Goal: Information Seeking & Learning: Learn about a topic

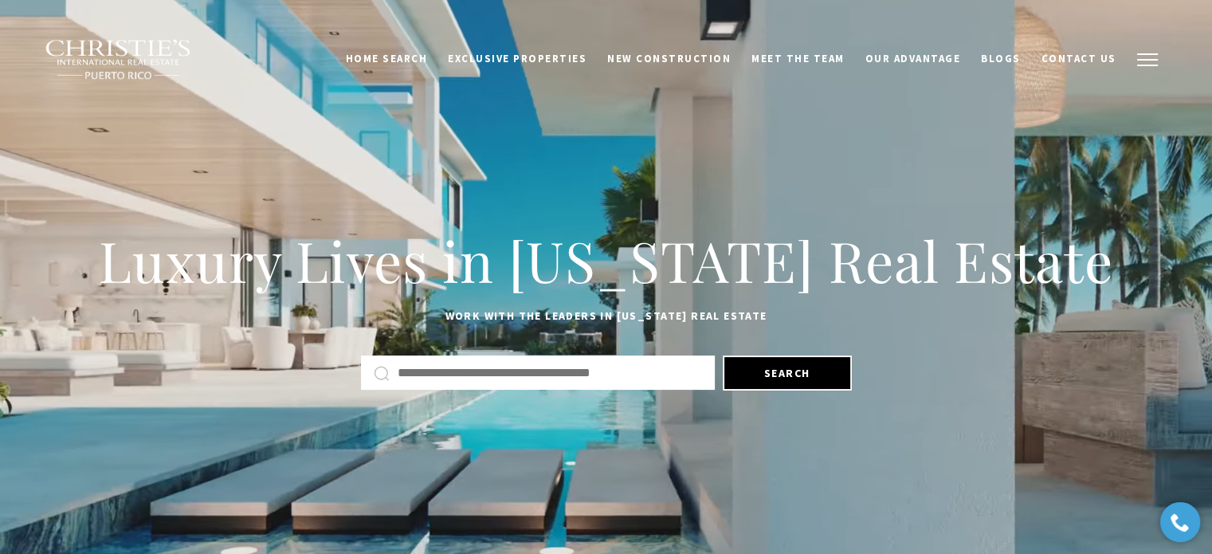
click at [1140, 61] on span "button" at bounding box center [1147, 60] width 21 height 2
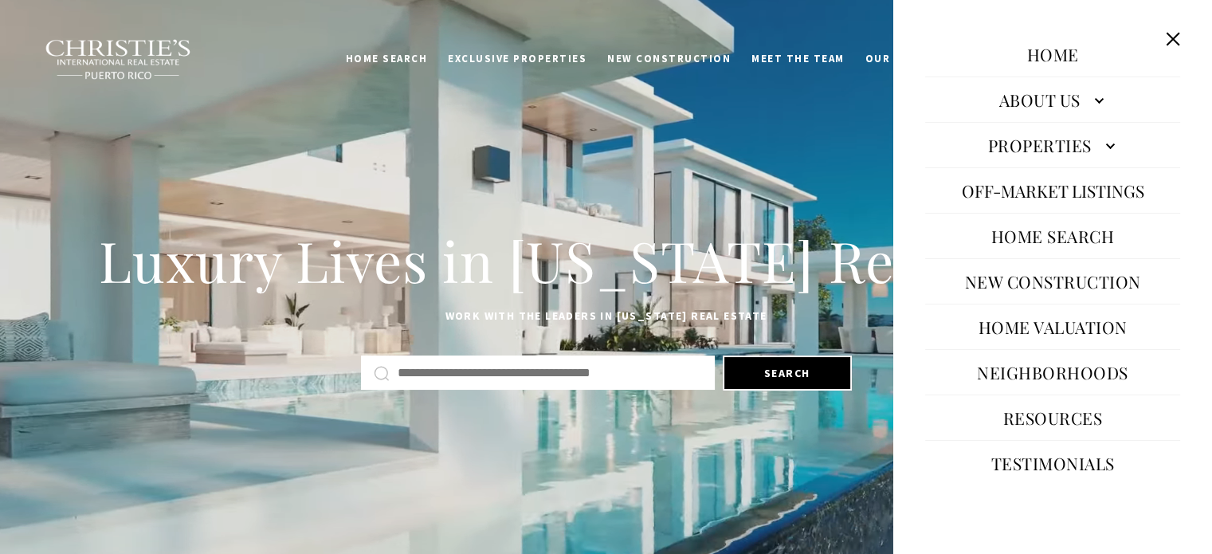
click at [1049, 104] on link "About Us" at bounding box center [1052, 99] width 255 height 38
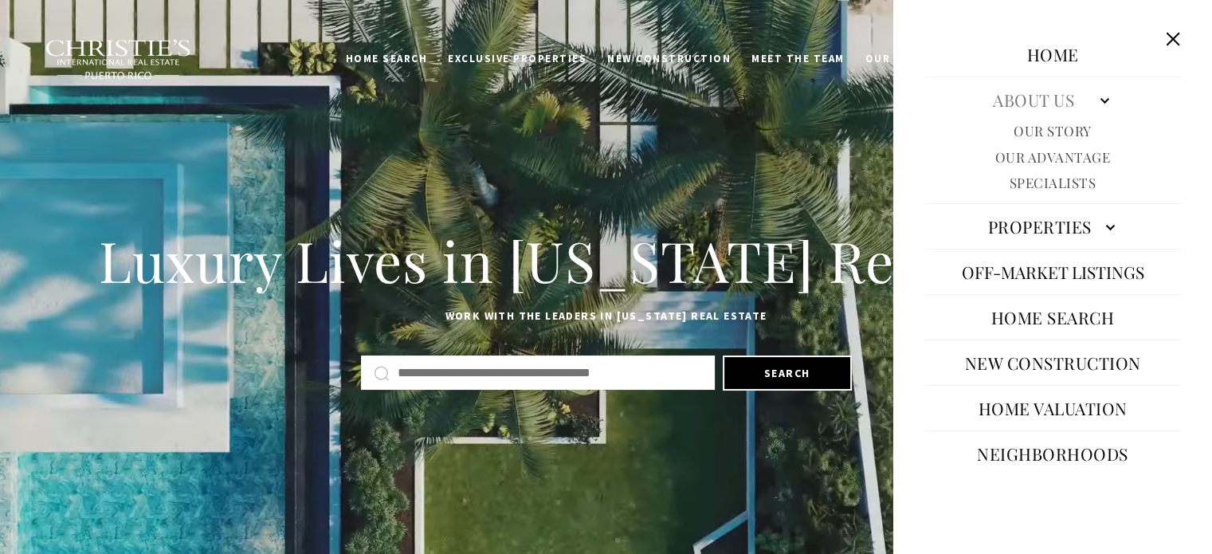
click at [1030, 133] on link "Our Story" at bounding box center [1053, 131] width 78 height 18
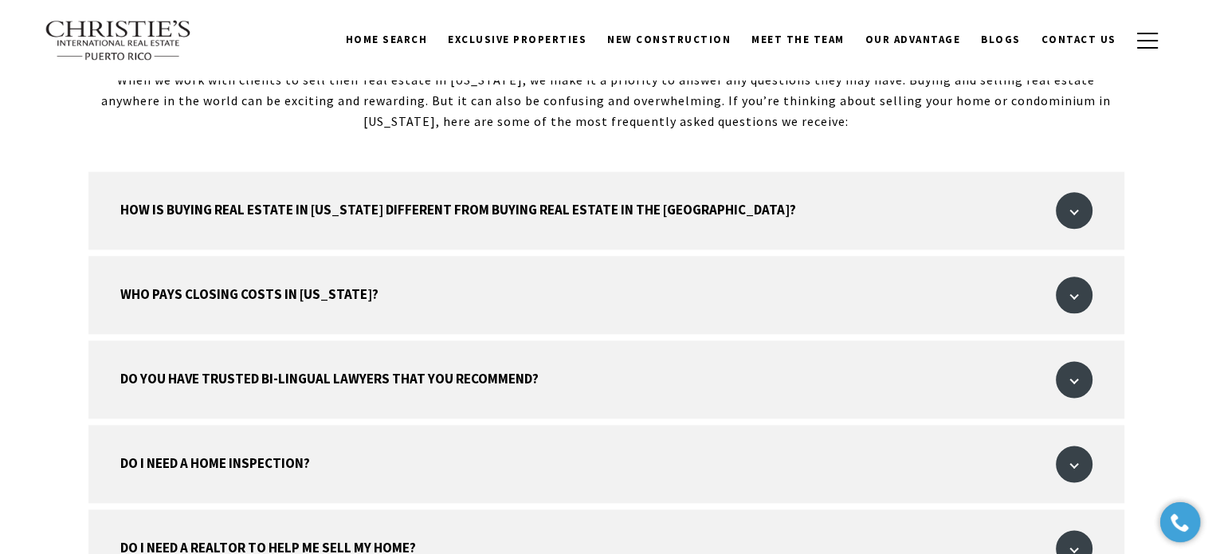
scroll to position [1913, 0]
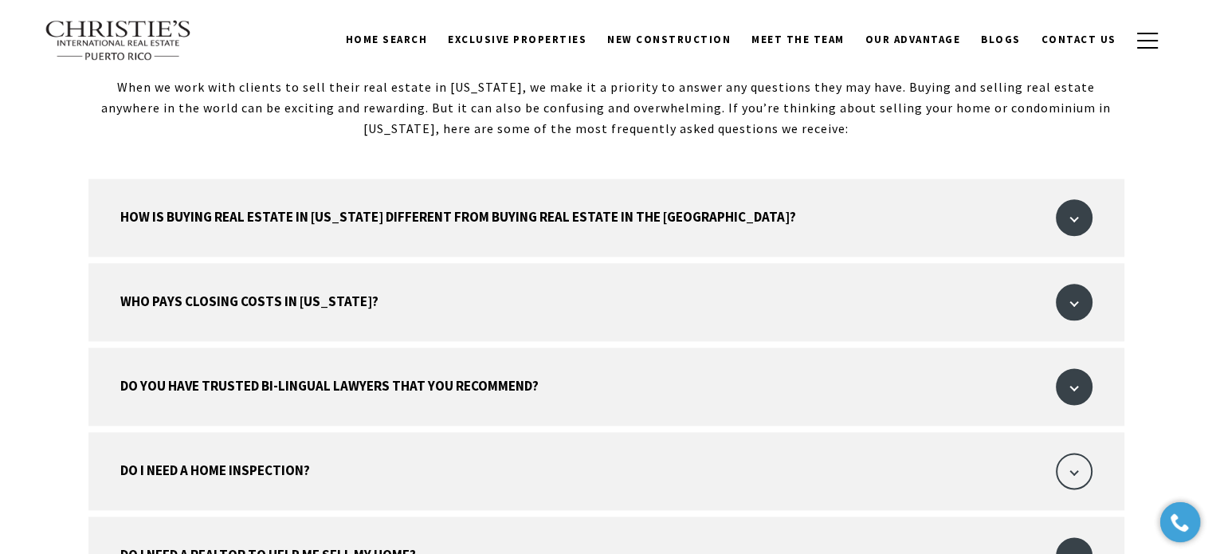
click at [1059, 453] on span "button" at bounding box center [1074, 471] width 37 height 37
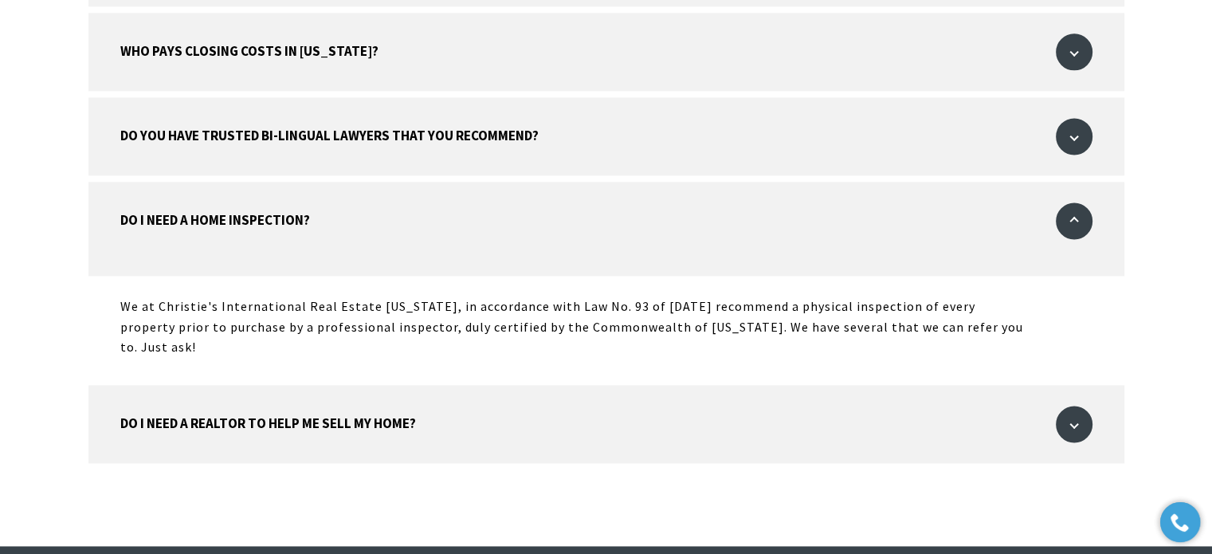
scroll to position [2322, 0]
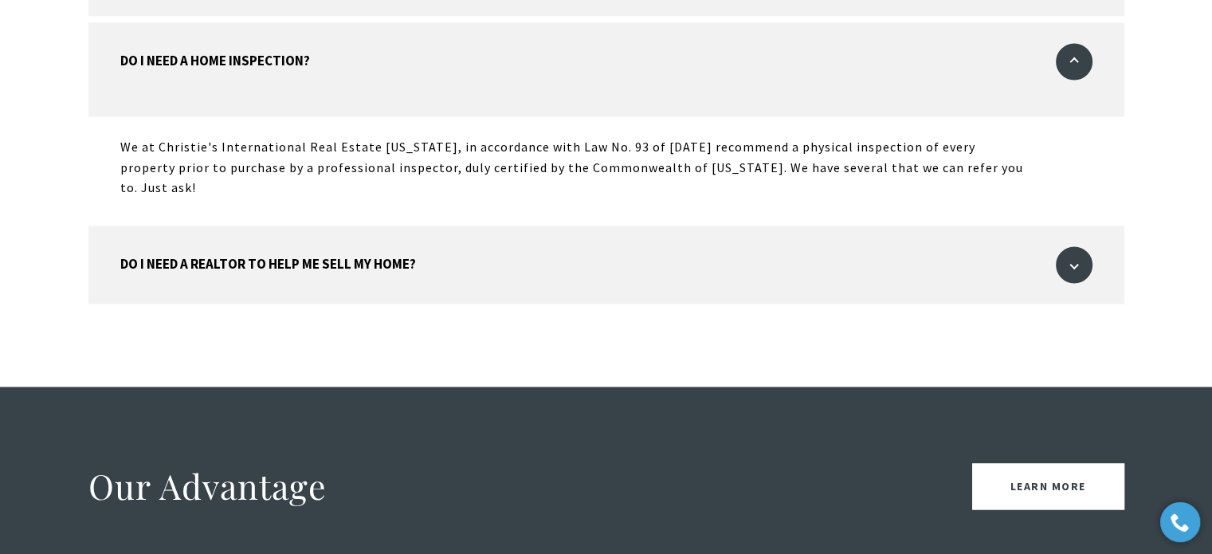
click at [1058, 219] on div "How is buying real estate in Puerto Rico different from buying real estate in t…" at bounding box center [607, 78] width 1116 height 618
click at [1070, 246] on span "button" at bounding box center [1074, 264] width 37 height 37
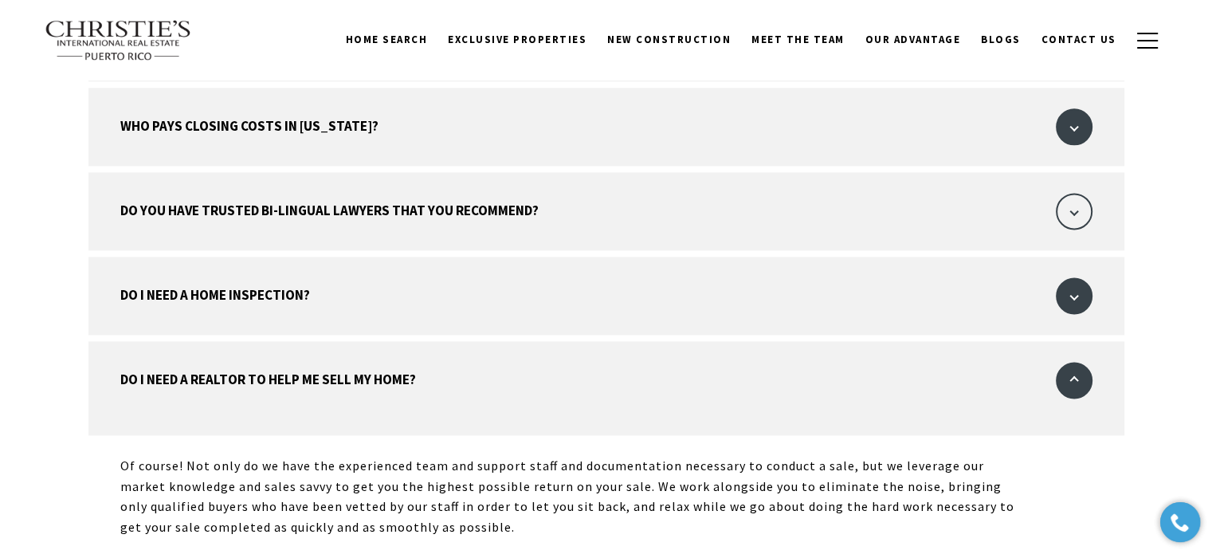
click at [1077, 193] on span "button" at bounding box center [1074, 211] width 37 height 37
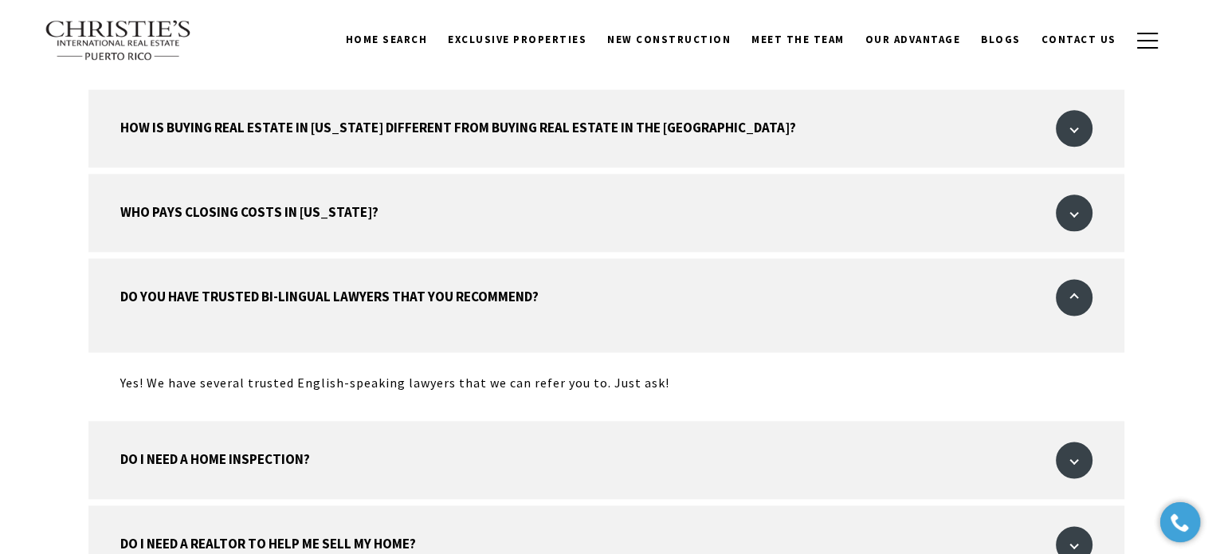
scroll to position [1928, 0]
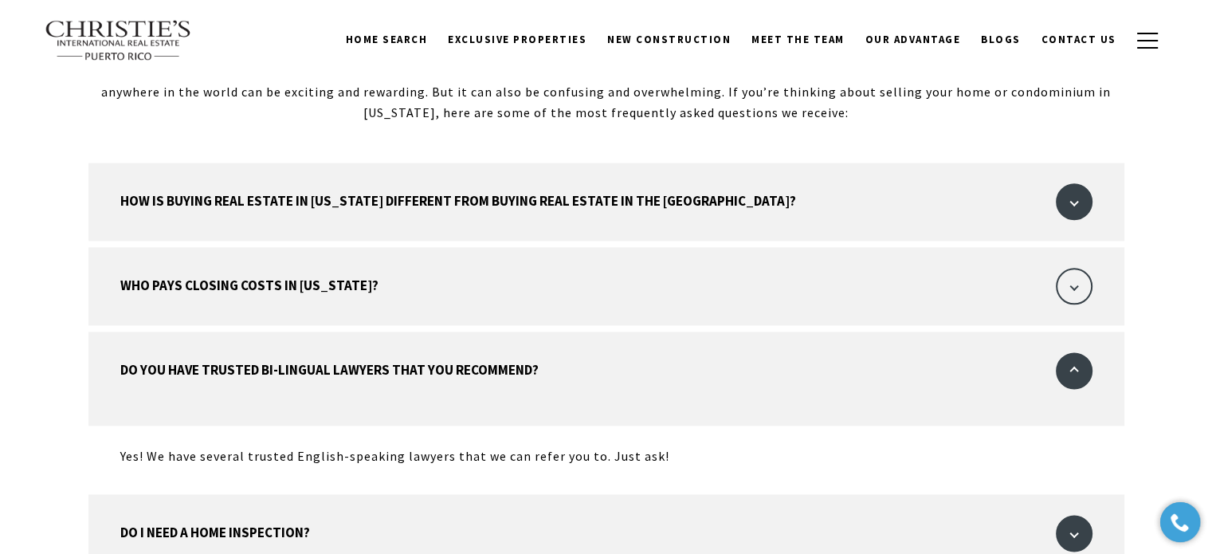
click at [1058, 268] on span "button" at bounding box center [1074, 286] width 37 height 37
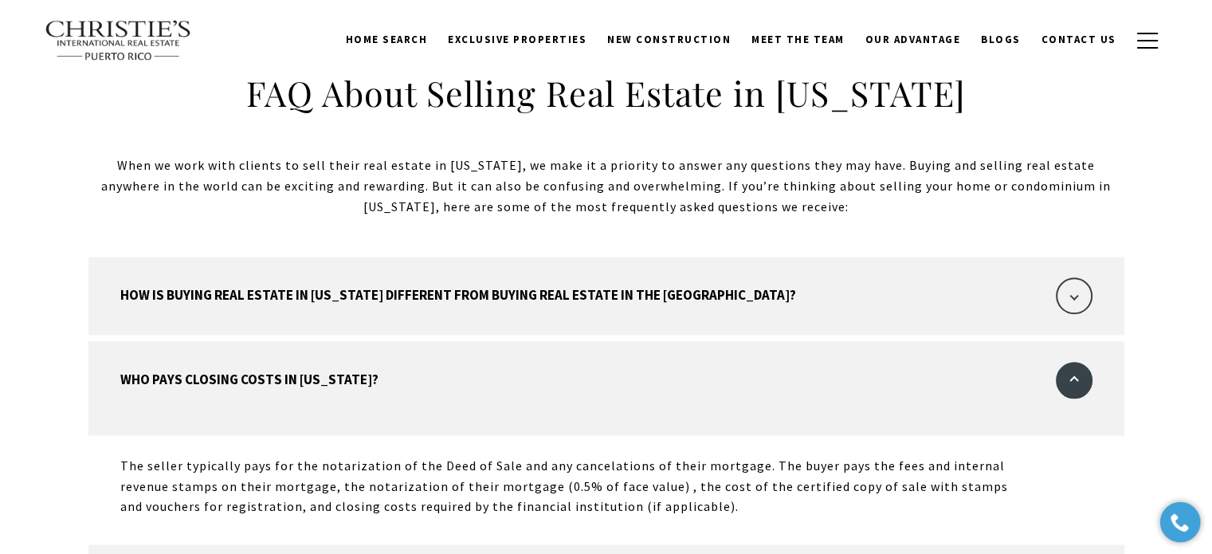
click at [1070, 277] on span "button" at bounding box center [1074, 295] width 37 height 37
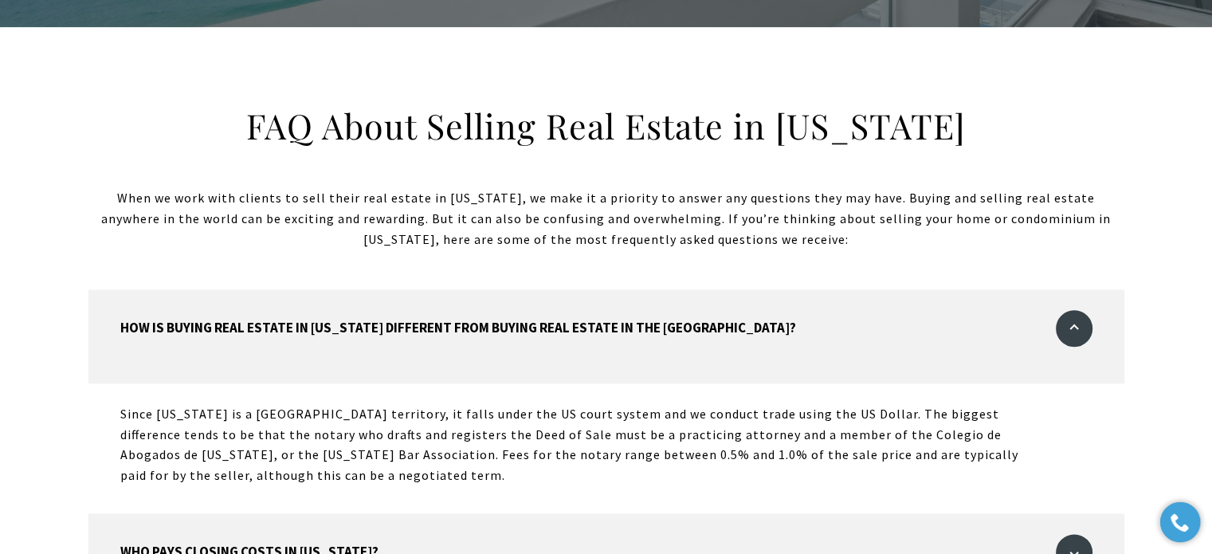
scroll to position [1743, 0]
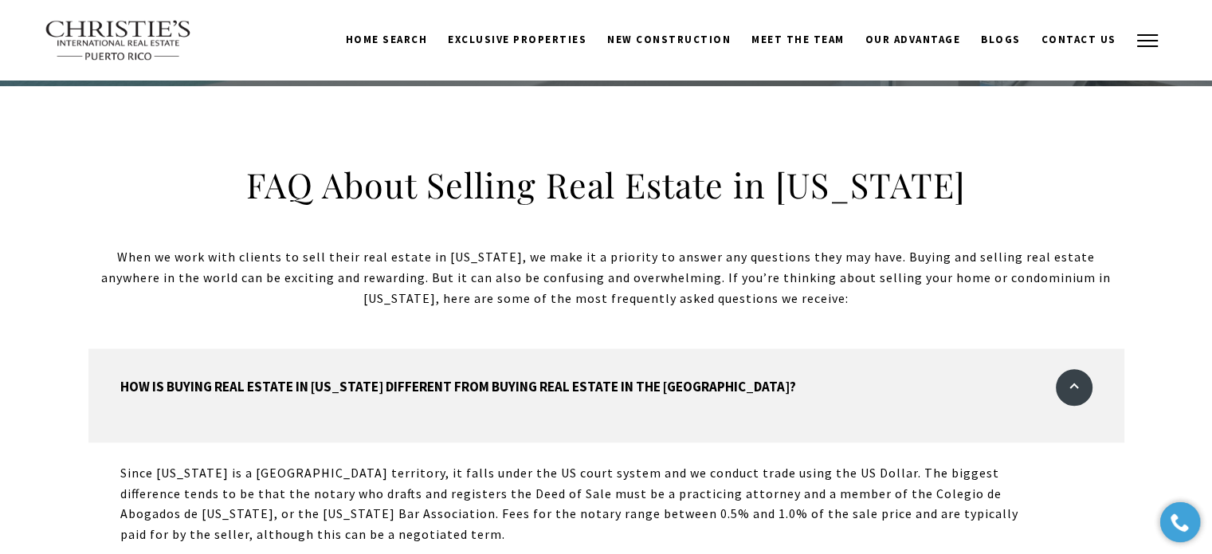
click at [1140, 22] on button "button" at bounding box center [1147, 41] width 41 height 46
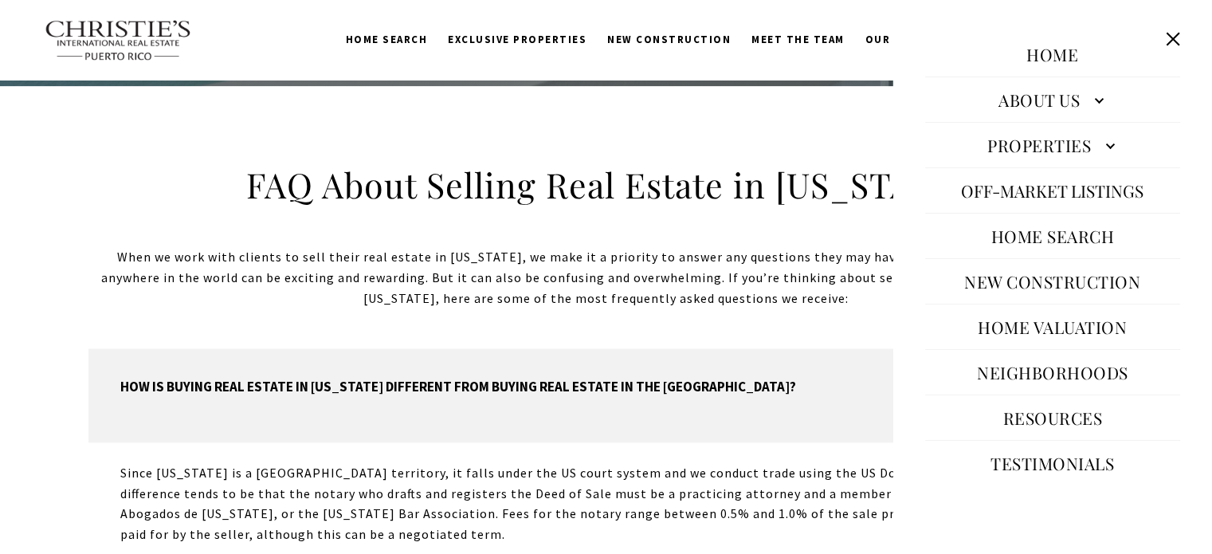
click at [1077, 148] on link "Properties" at bounding box center [1052, 145] width 255 height 38
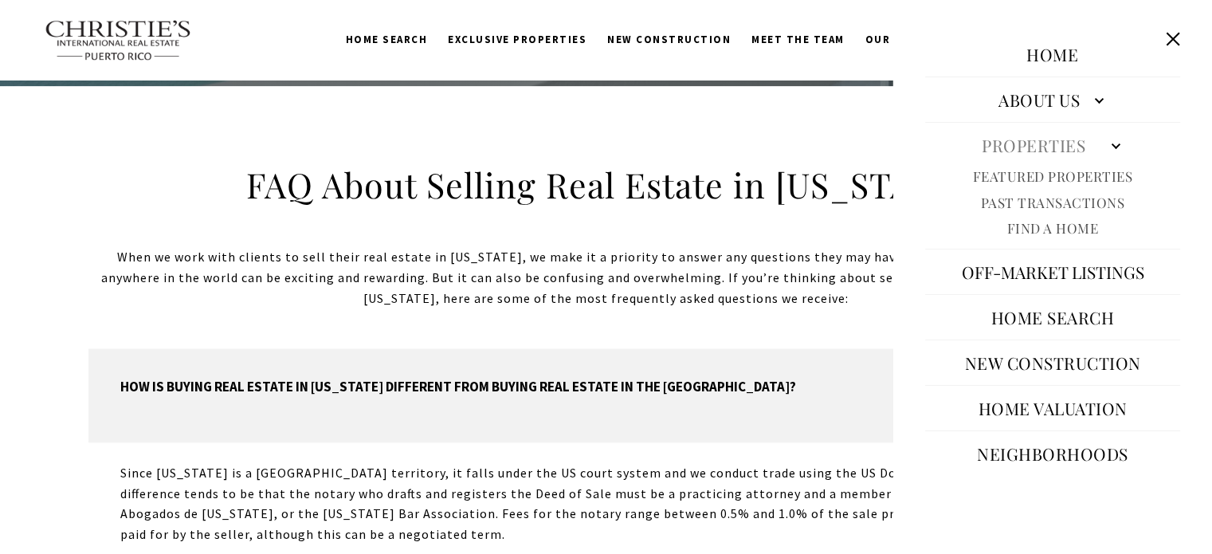
click at [1064, 175] on link "Featured Properties" at bounding box center [1053, 176] width 160 height 18
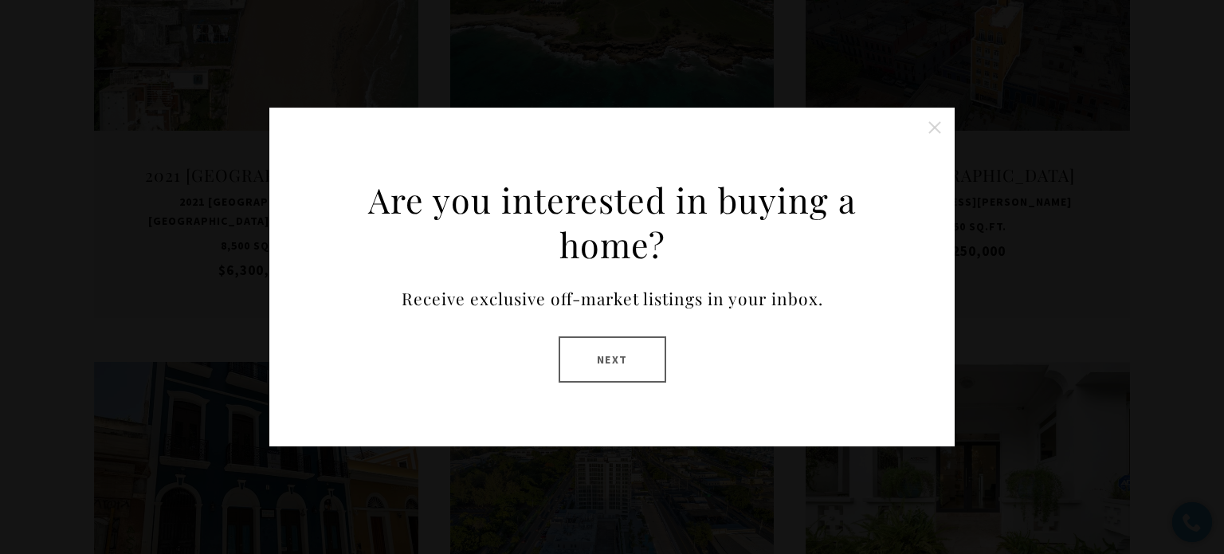
click at [650, 376] on button "Next" at bounding box center [613, 359] width 108 height 46
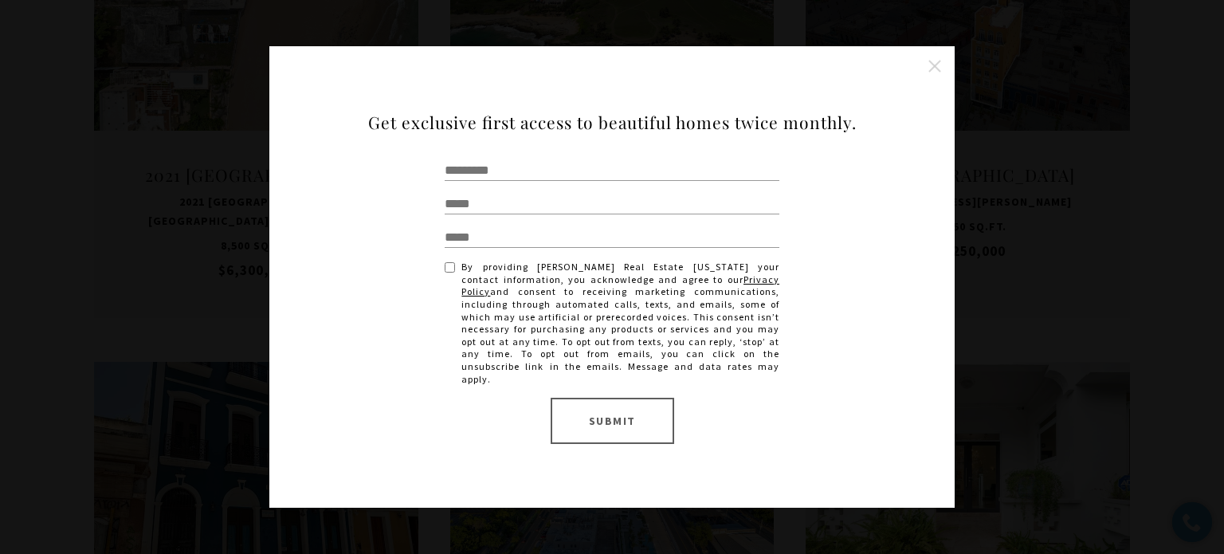
click at [869, 263] on div "Get exclusive first access to beautiful homes twice monthly. Opt In/Disclaimer …" at bounding box center [612, 277] width 558 height 334
click at [941, 72] on button at bounding box center [935, 66] width 32 height 32
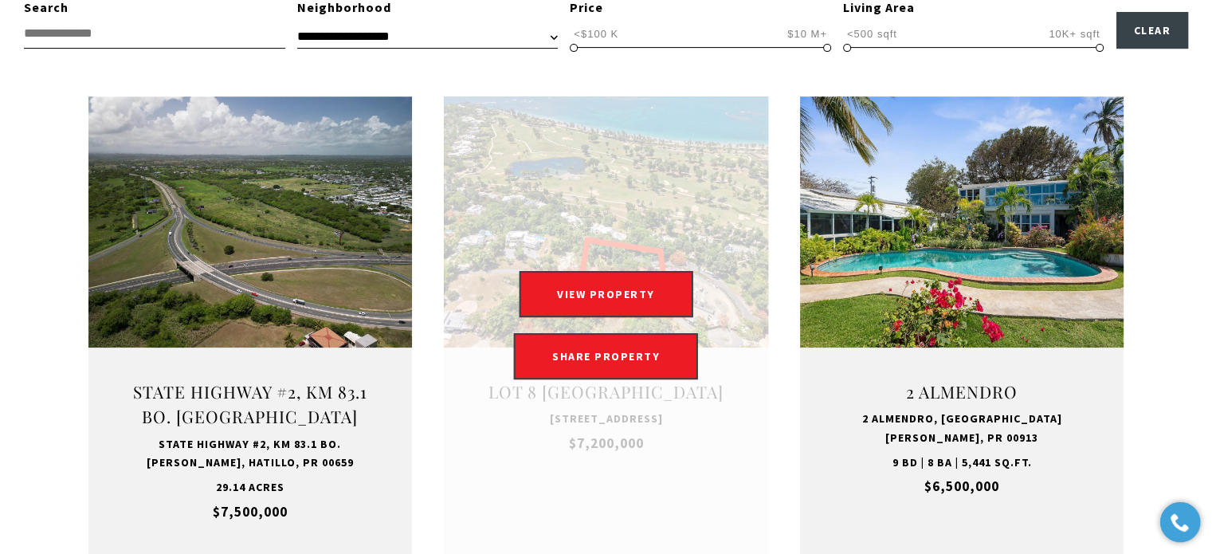
scroll to position [638, 0]
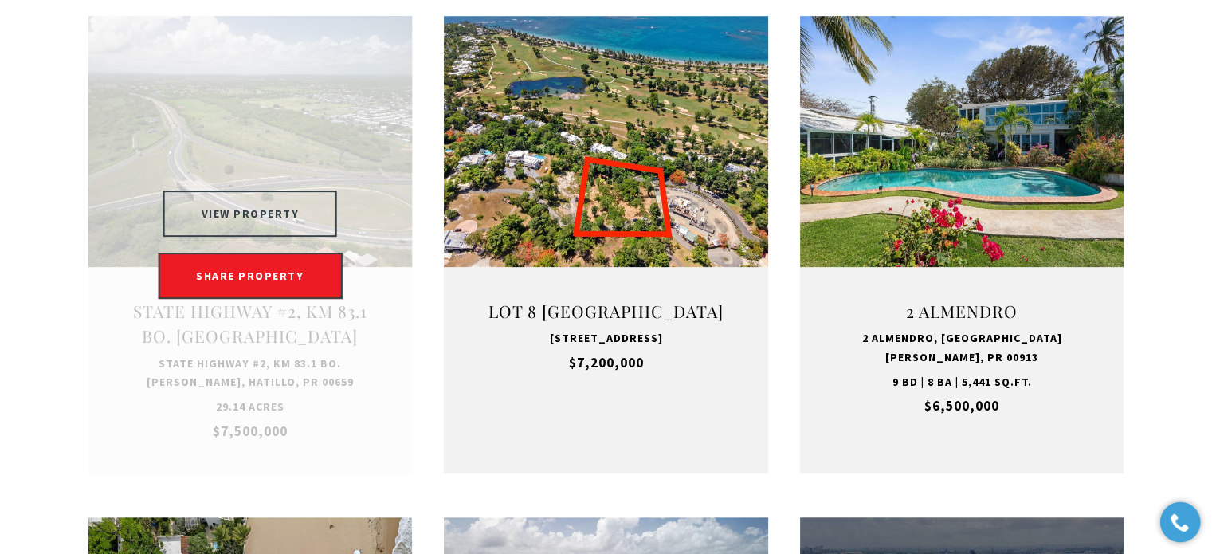
click at [261, 218] on button "VIEW PROPERTY" at bounding box center [250, 213] width 175 height 46
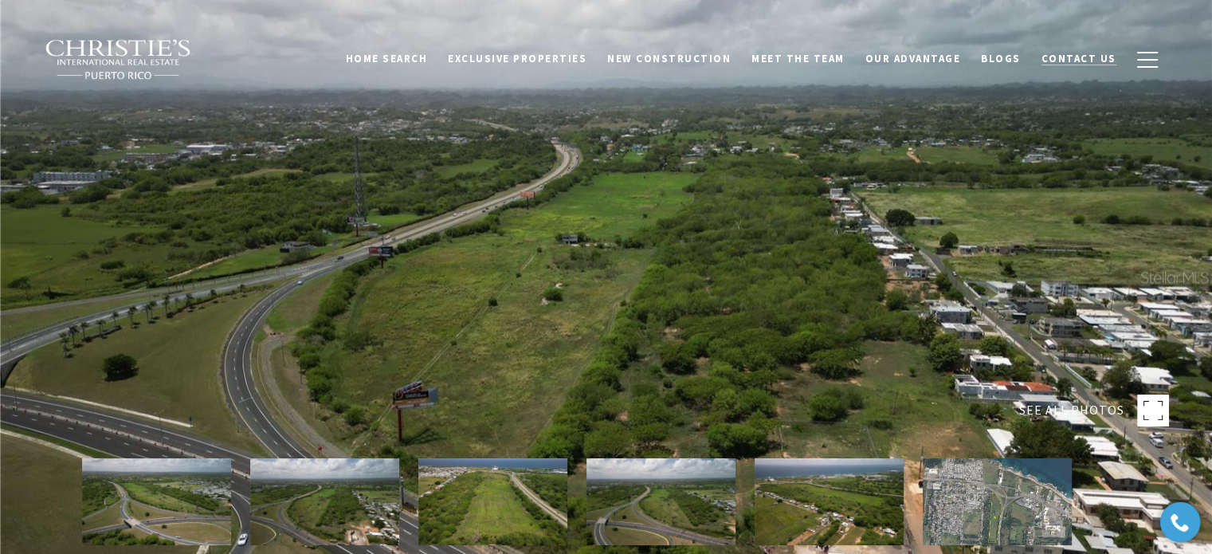
click at [1050, 69] on link "Contact Us" at bounding box center [1079, 59] width 96 height 30
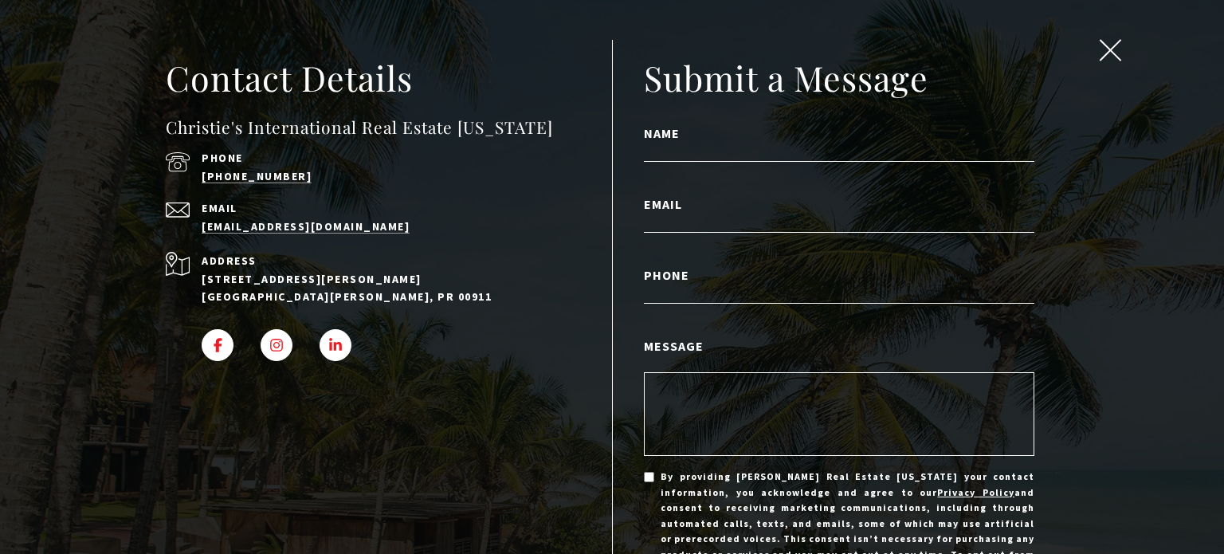
click at [1100, 45] on span "close modal" at bounding box center [1110, 50] width 21 height 21
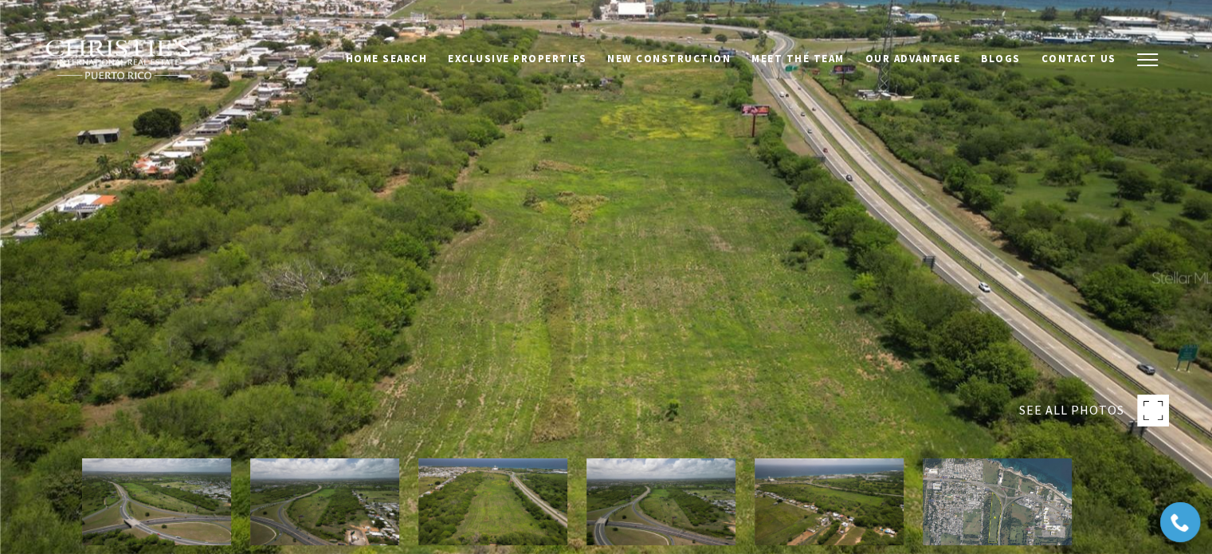
click at [1150, 61] on span "button" at bounding box center [1147, 60] width 21 height 2
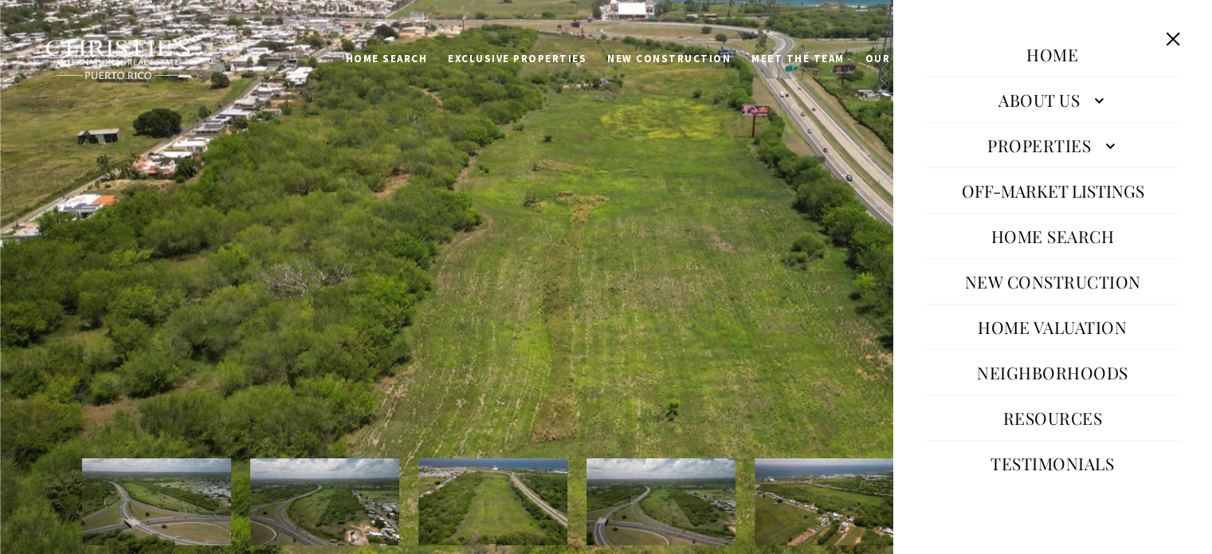
click at [1085, 185] on button "Off-Market Listings" at bounding box center [1053, 190] width 198 height 38
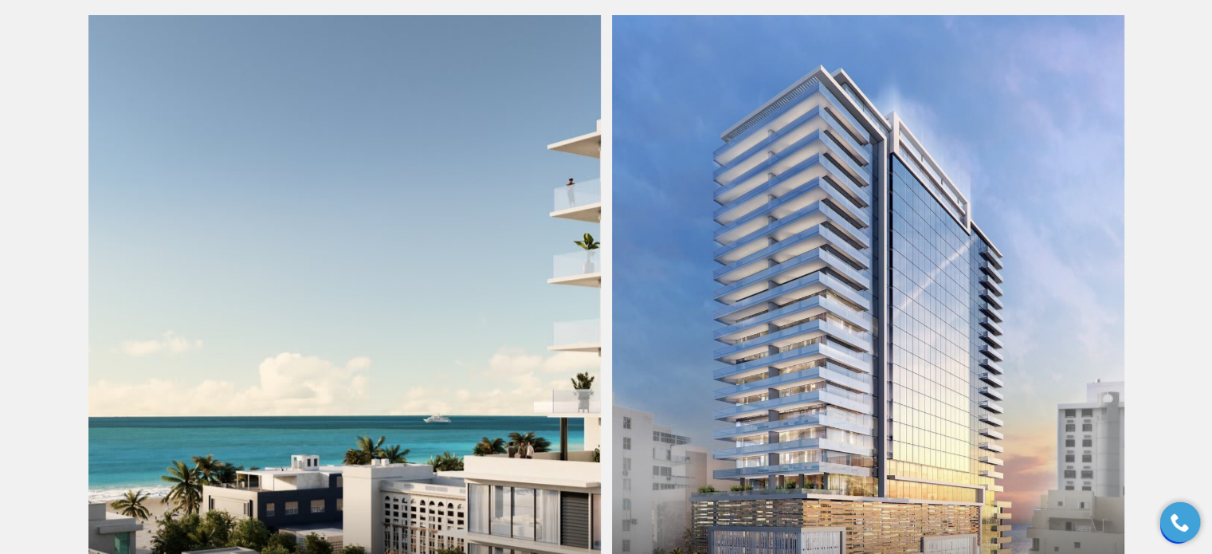
scroll to position [1036, 0]
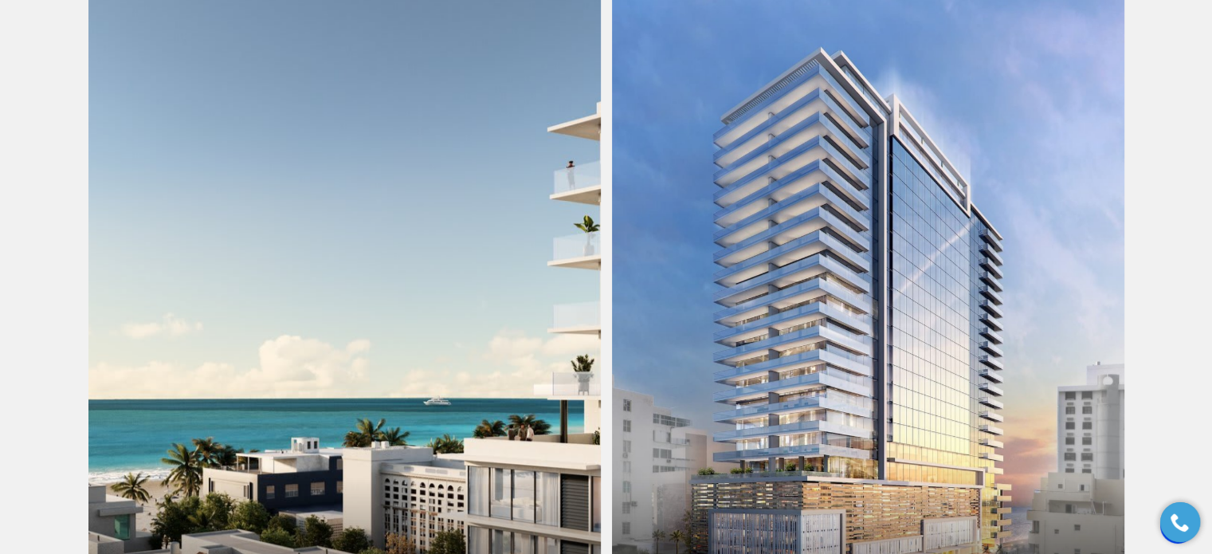
click at [413, 355] on link "The Icon" at bounding box center [344, 311] width 512 height 626
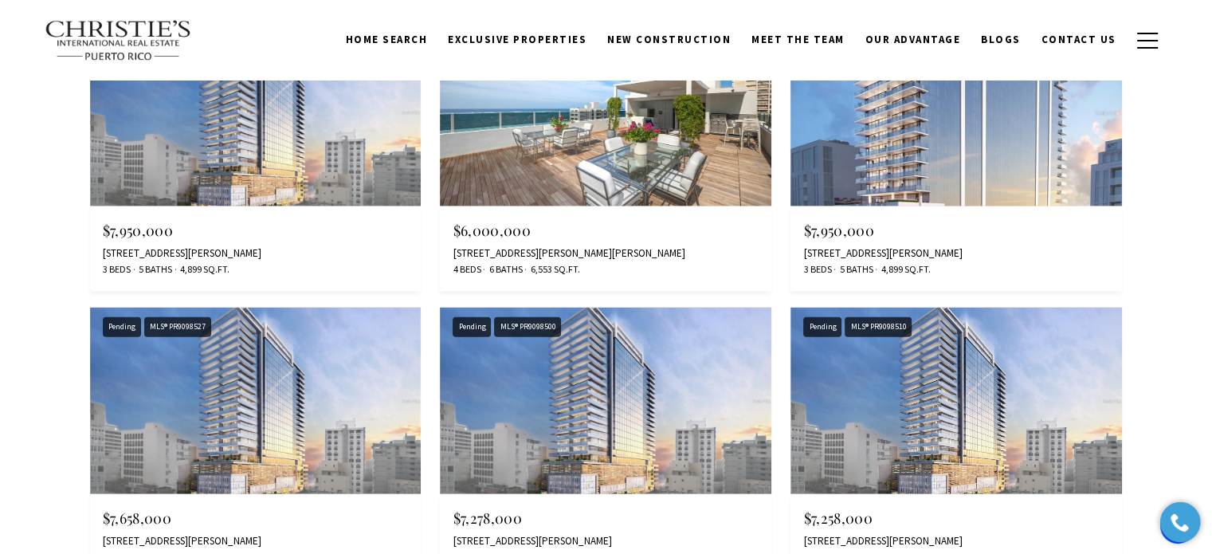
scroll to position [9630, 0]
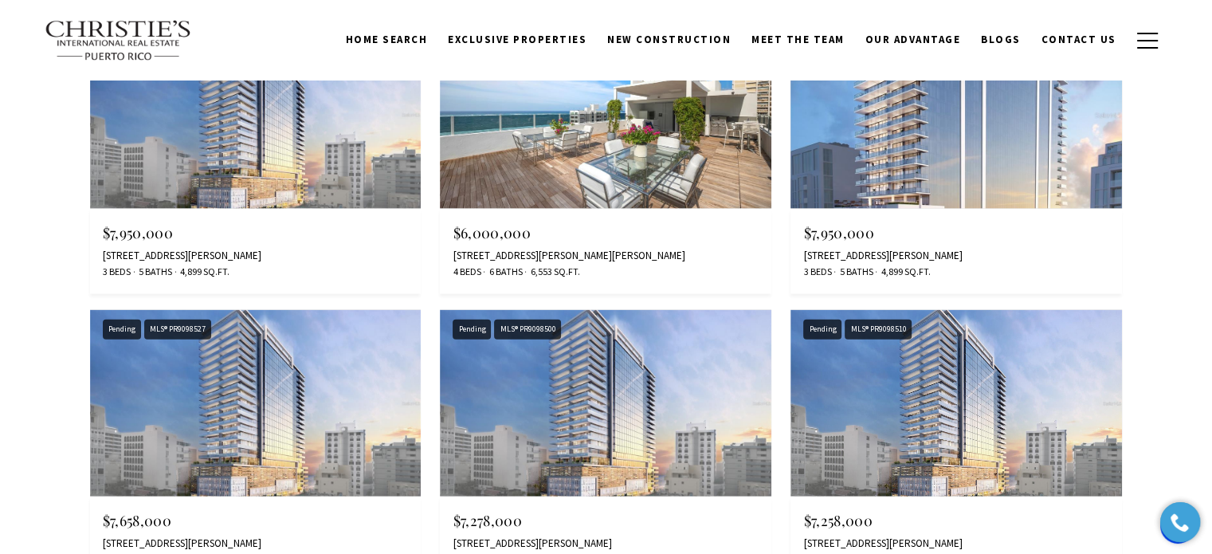
click at [673, 394] on img at bounding box center [606, 403] width 332 height 186
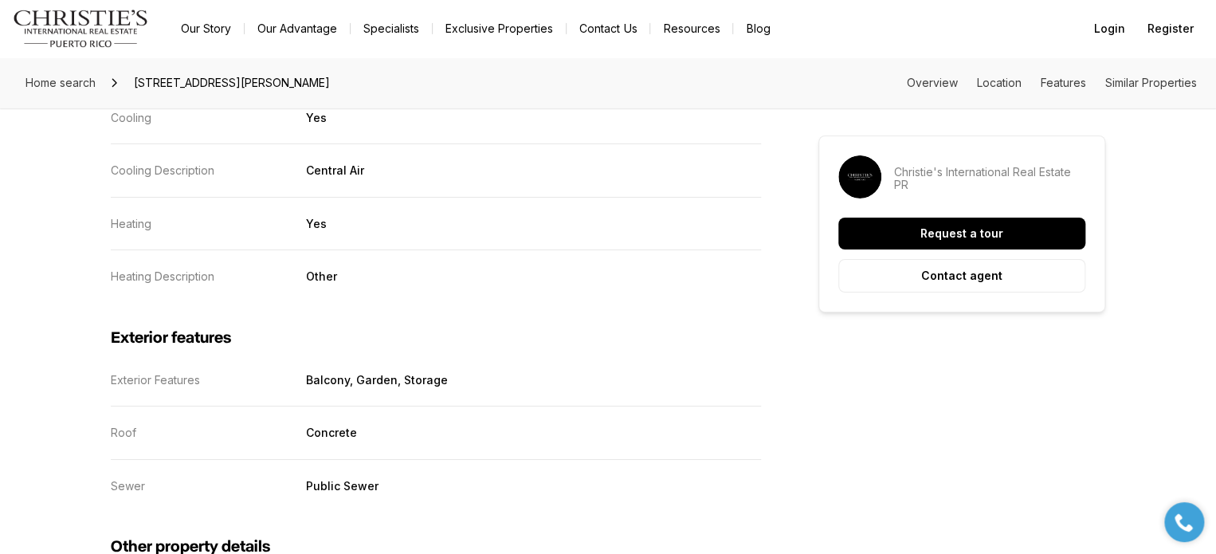
scroll to position [2670, 0]
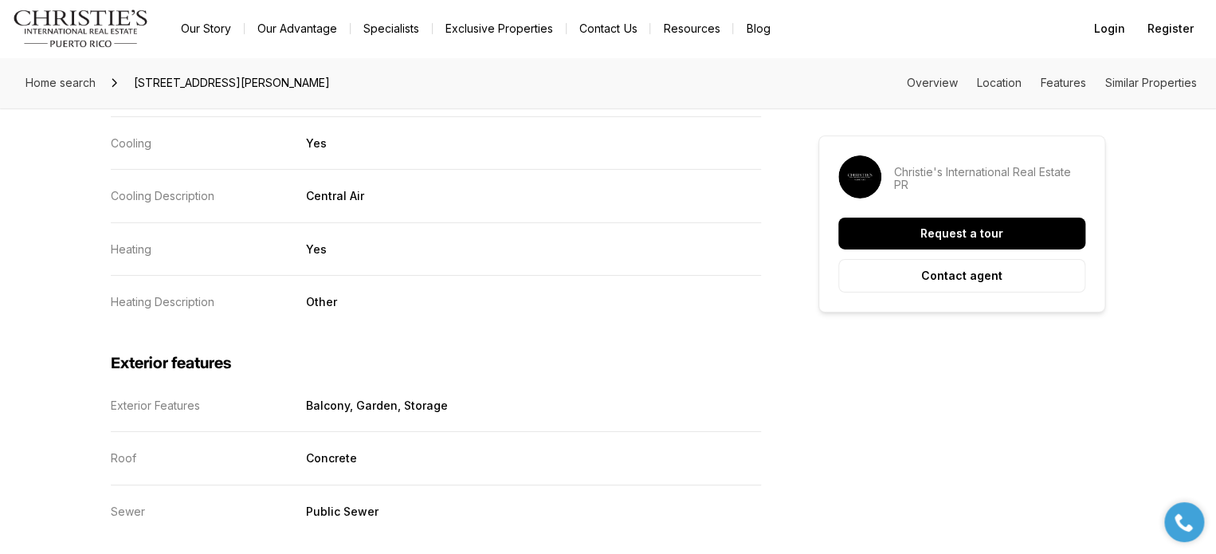
click at [86, 37] on img "Main navigation" at bounding box center [81, 29] width 136 height 38
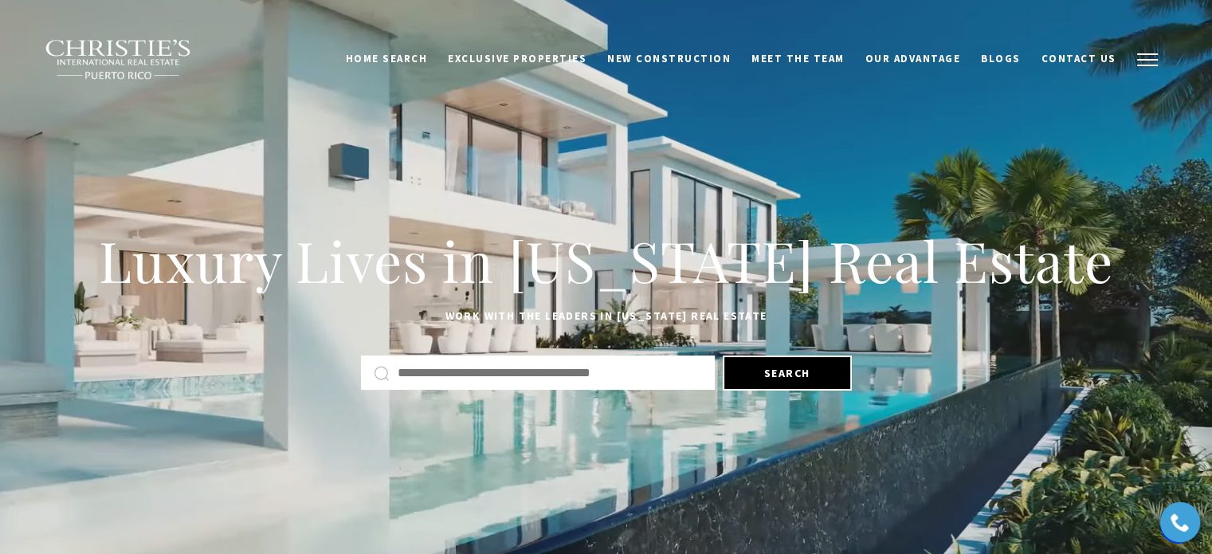
click at [1159, 53] on button "button" at bounding box center [1147, 60] width 41 height 46
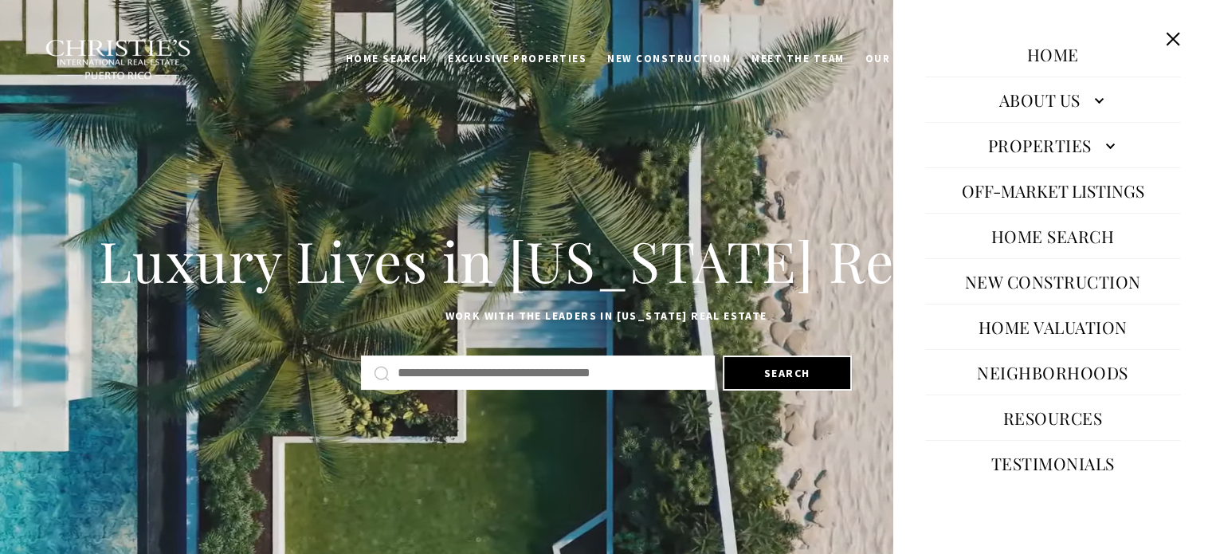
click at [1080, 291] on link "New Construction" at bounding box center [1053, 281] width 192 height 38
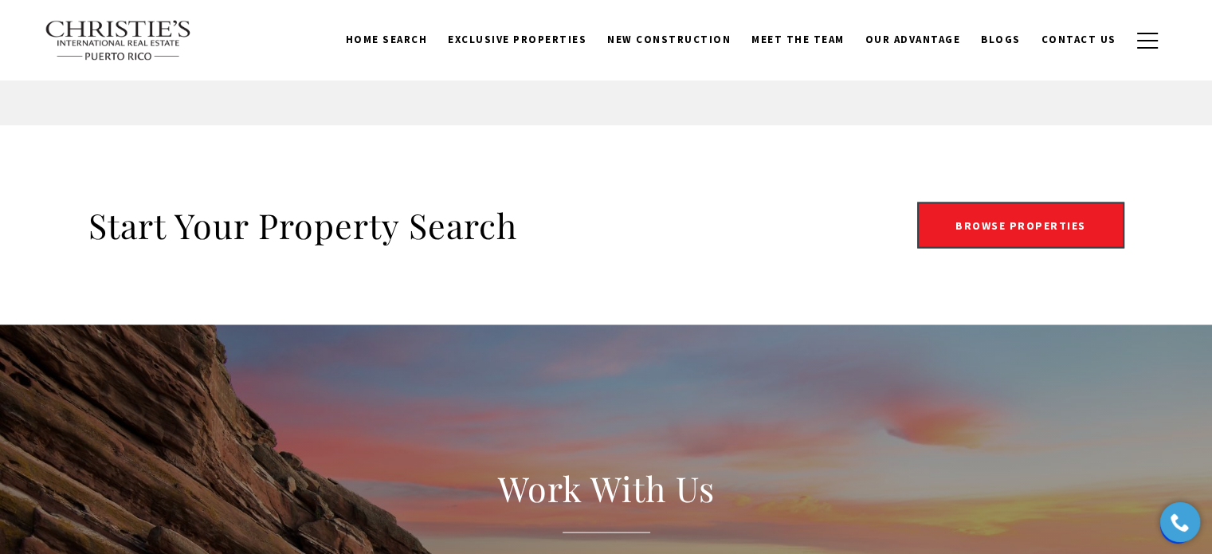
scroll to position [2709, 0]
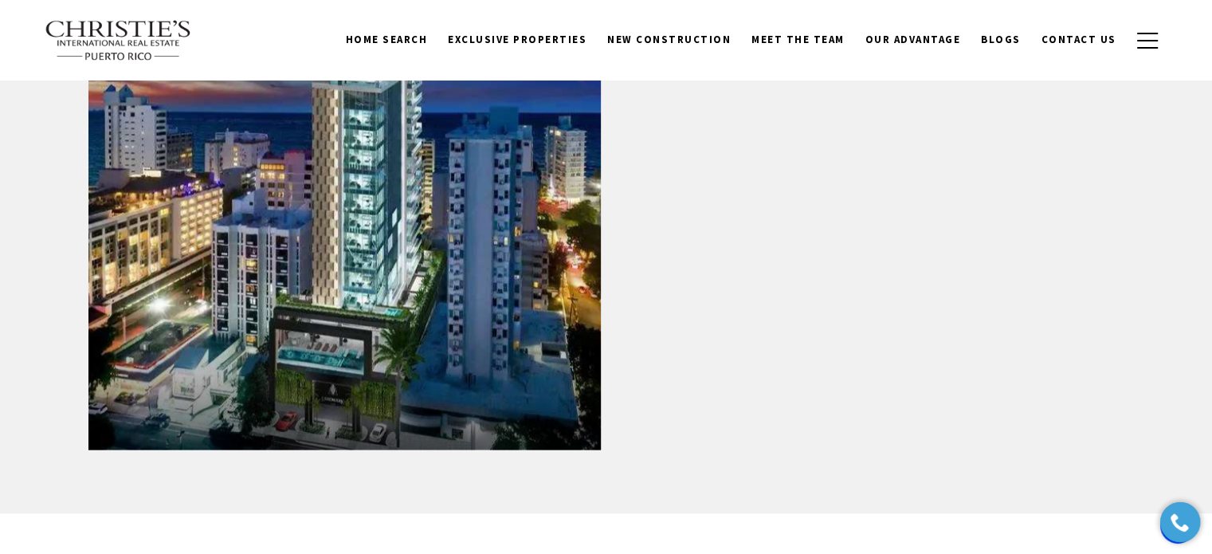
scroll to position [2311, 0]
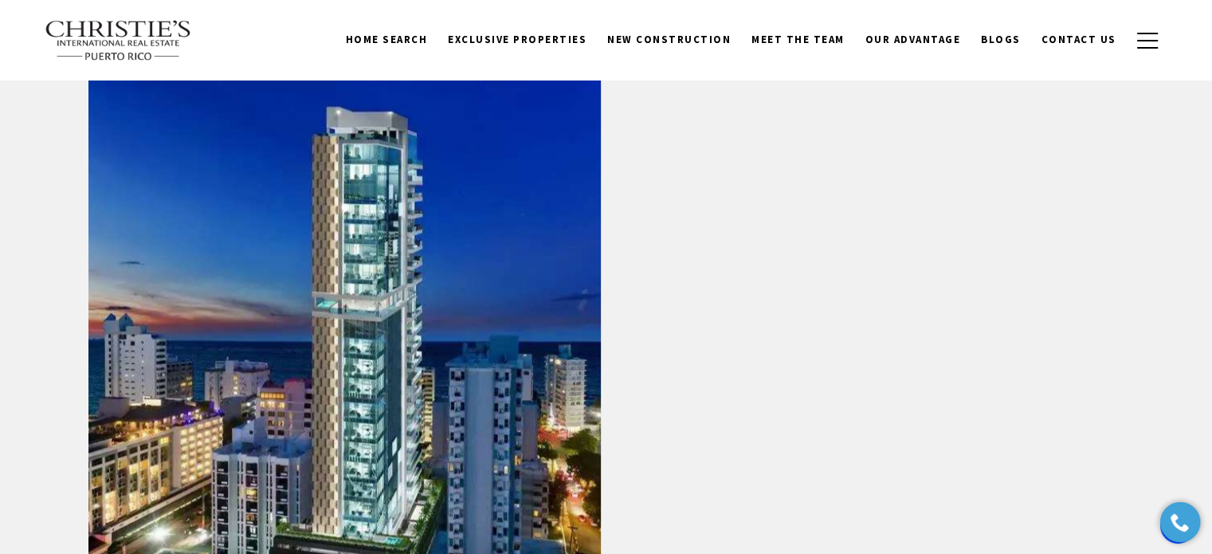
click at [442, 266] on link at bounding box center [344, 366] width 512 height 626
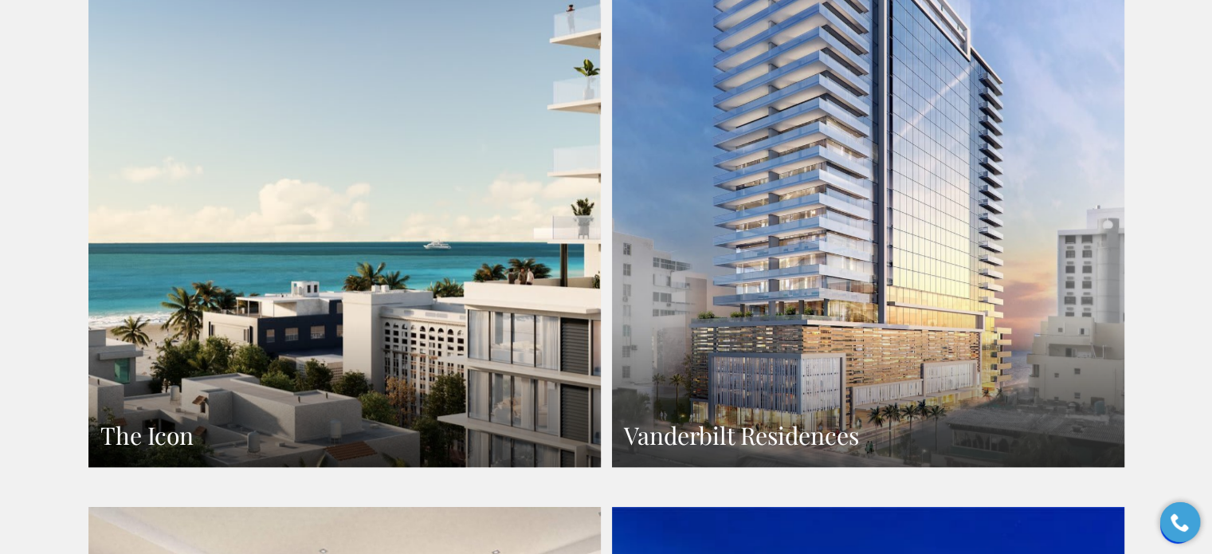
scroll to position [1275, 0]
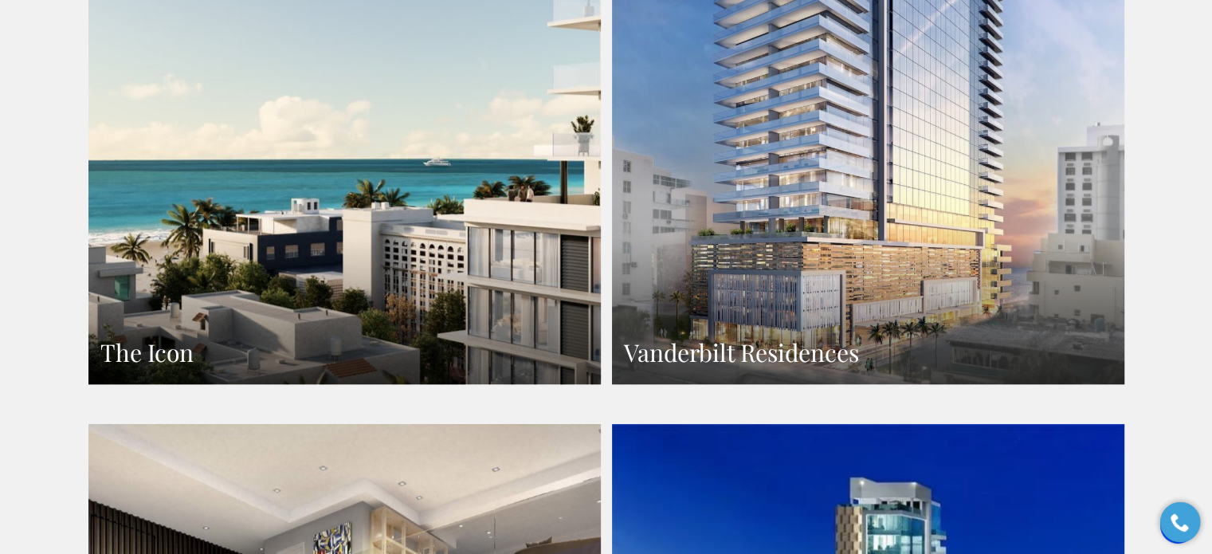
click at [367, 246] on link "The Icon" at bounding box center [344, 72] width 512 height 626
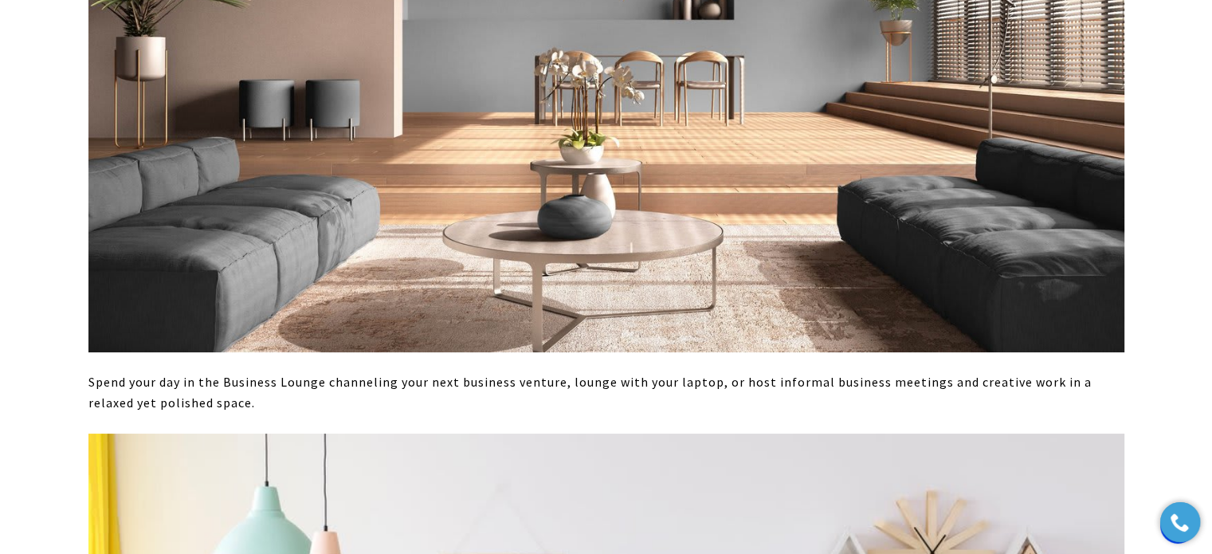
scroll to position [2789, 0]
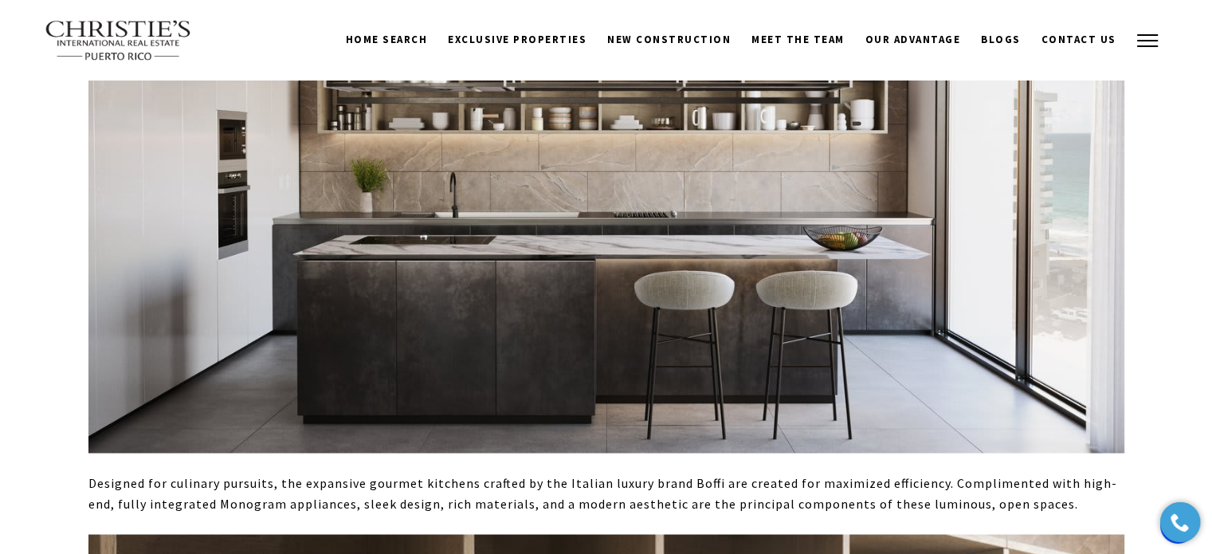
click at [1134, 35] on button "button" at bounding box center [1147, 41] width 41 height 46
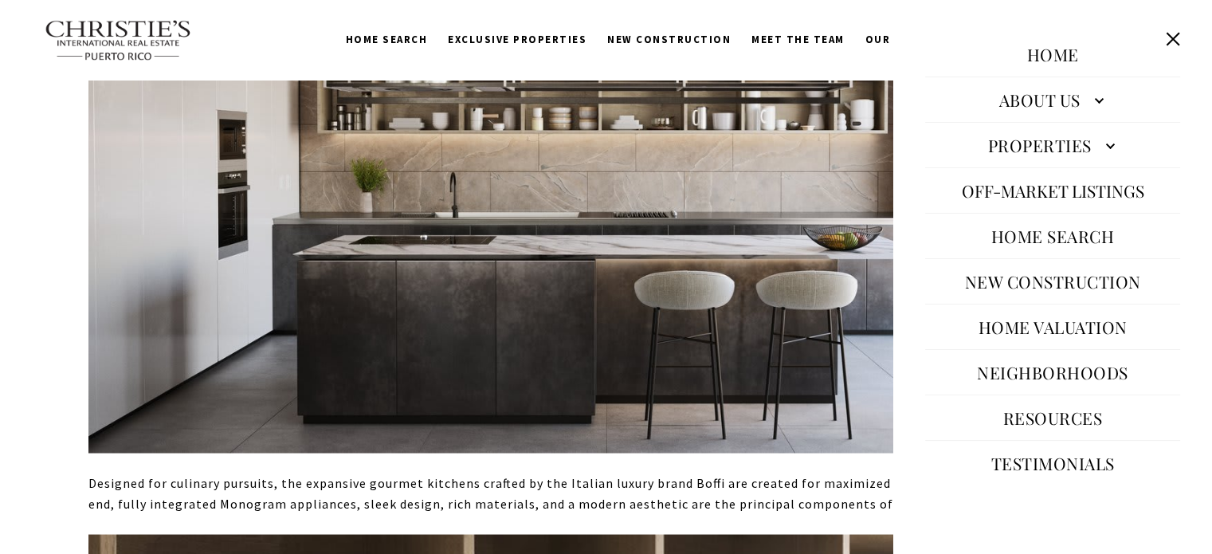
click at [1055, 372] on link "Neighborhoods" at bounding box center [1052, 372] width 167 height 38
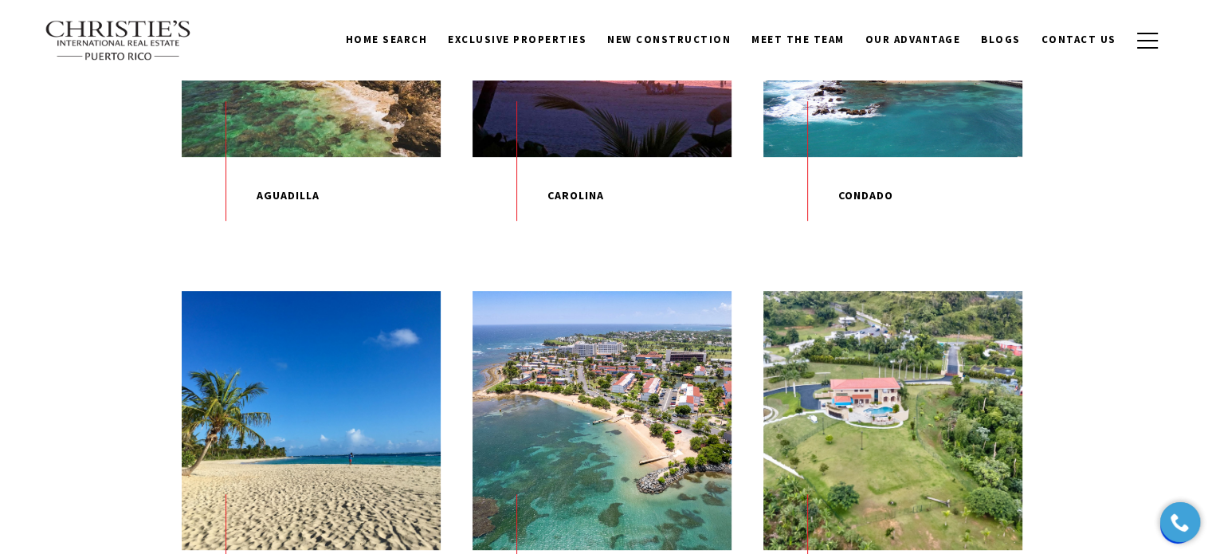
scroll to position [651, 0]
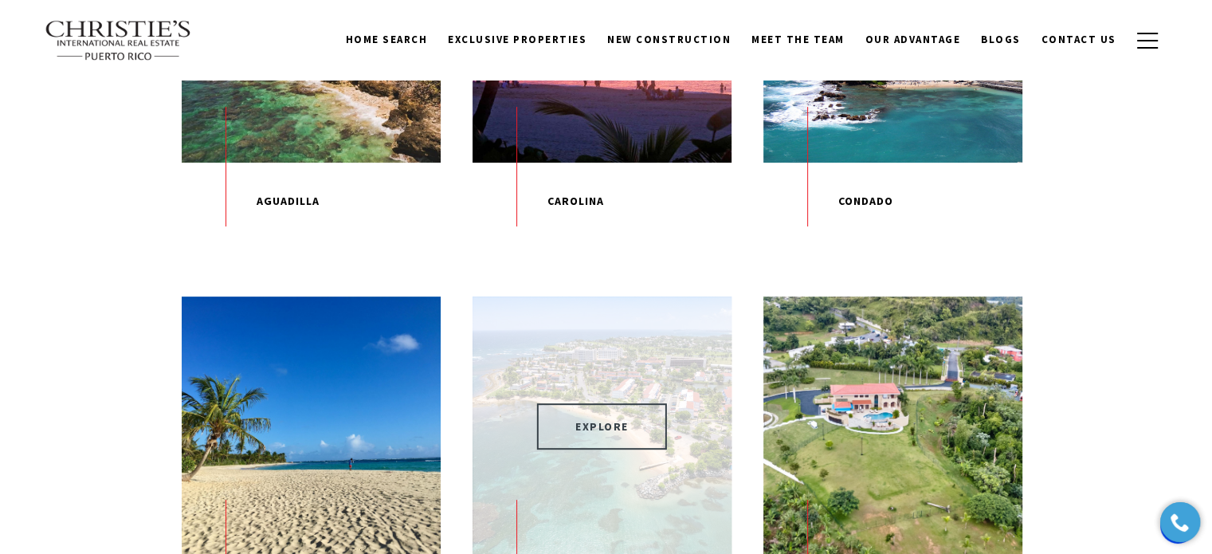
click at [607, 429] on span "EXPLORE" at bounding box center [602, 426] width 130 height 46
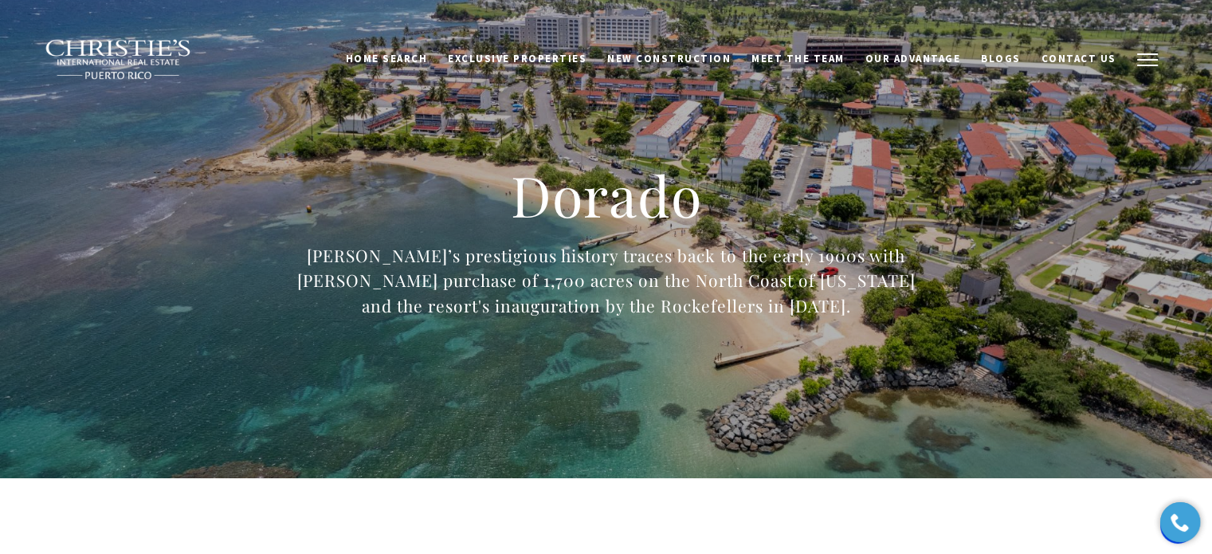
click at [1136, 63] on button "button" at bounding box center [1147, 60] width 41 height 46
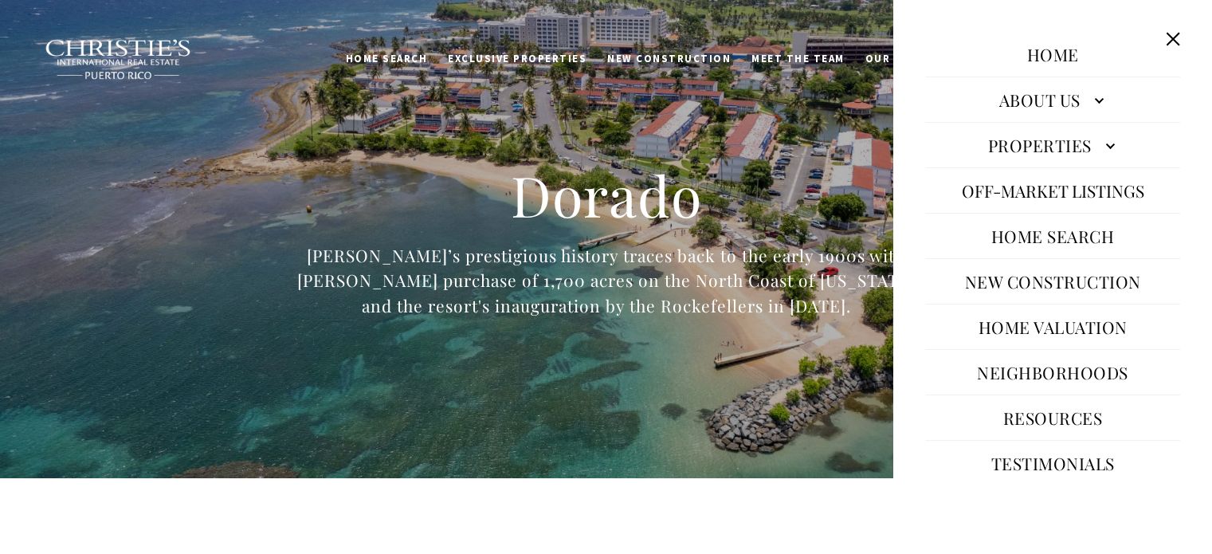
scroll to position [55, 0]
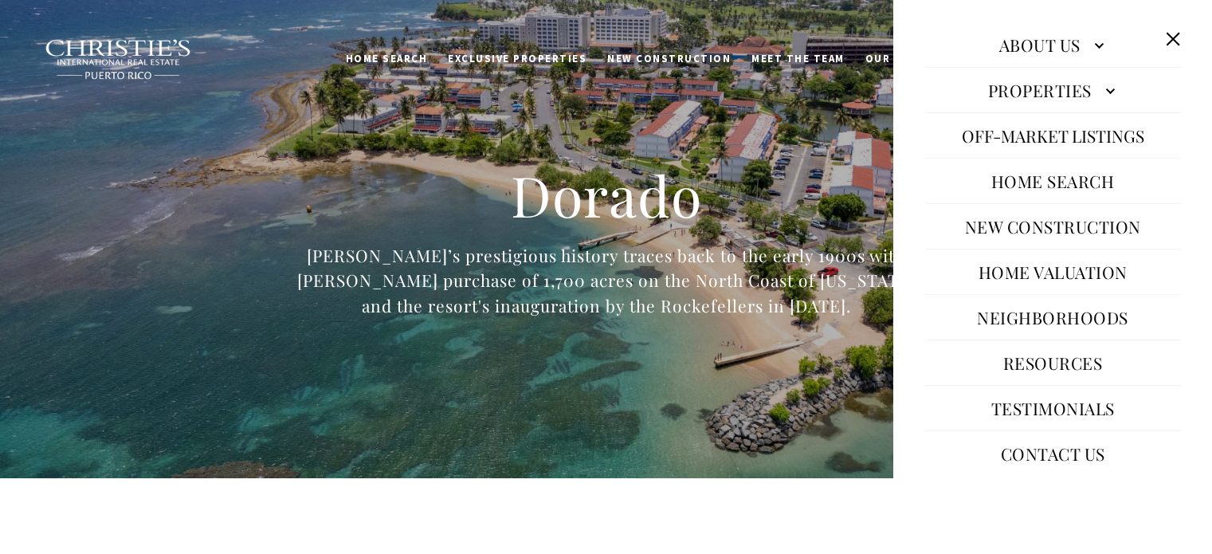
click at [1065, 363] on link "Resources" at bounding box center [1053, 362] width 116 height 38
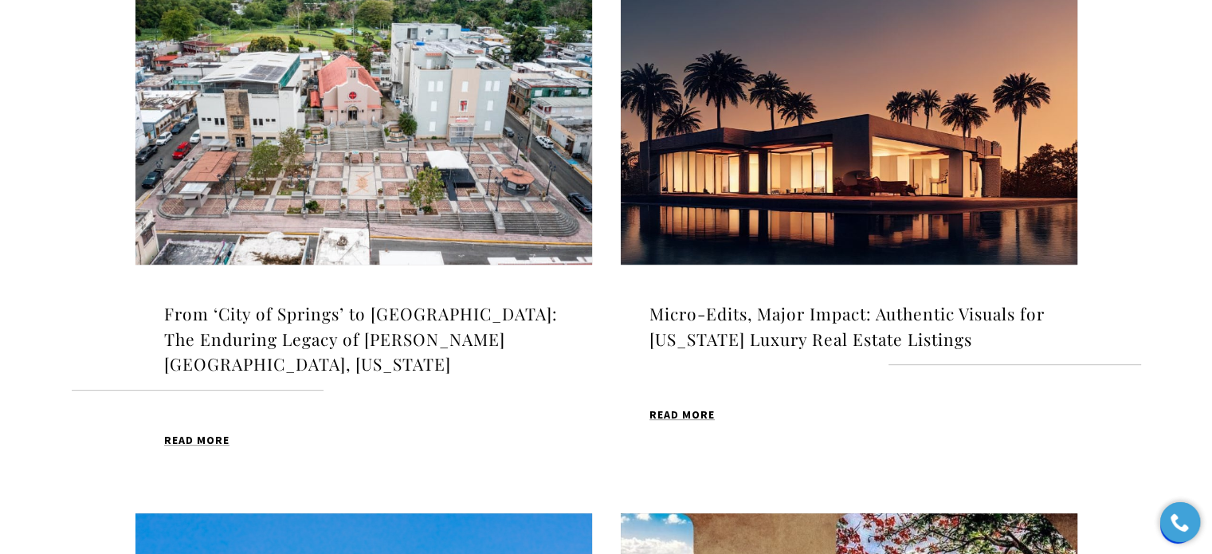
scroll to position [717, 0]
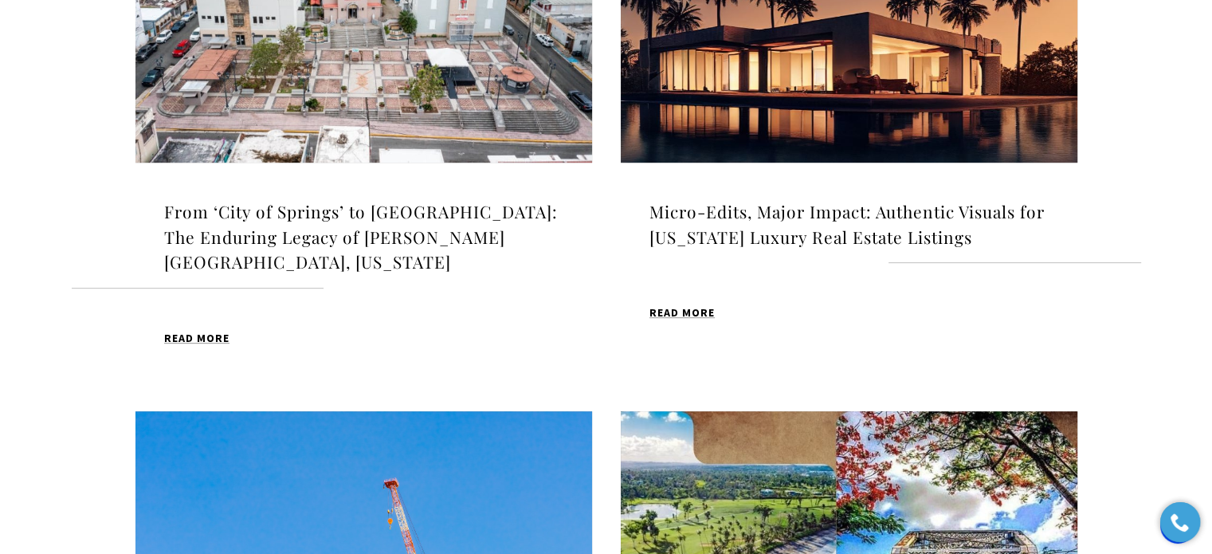
click at [382, 128] on img at bounding box center [363, 2] width 457 height 320
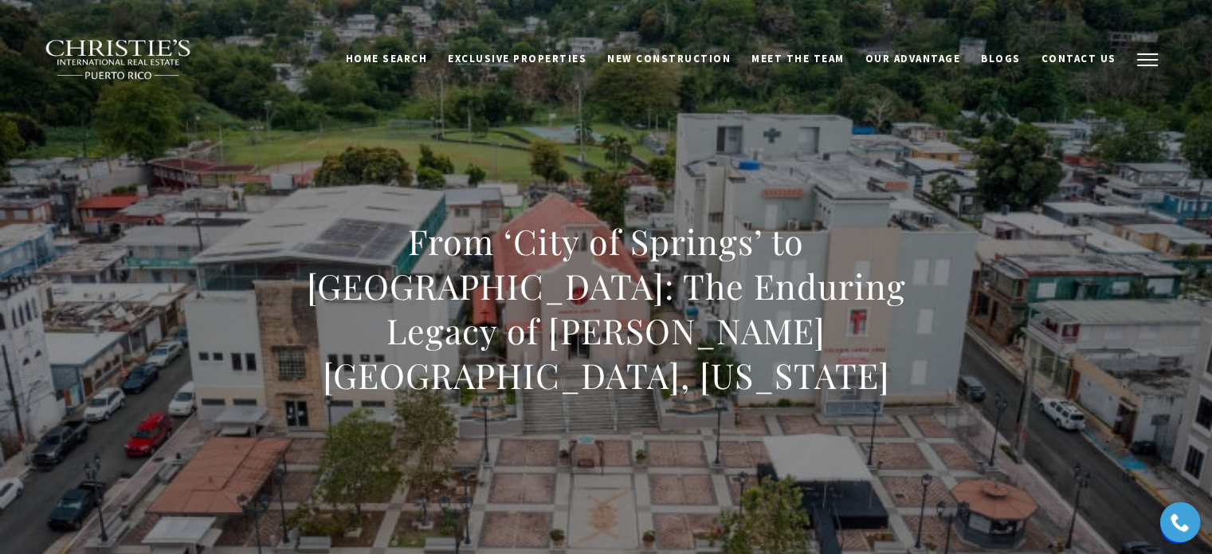
click at [1154, 59] on span "button" at bounding box center [1147, 60] width 21 height 2
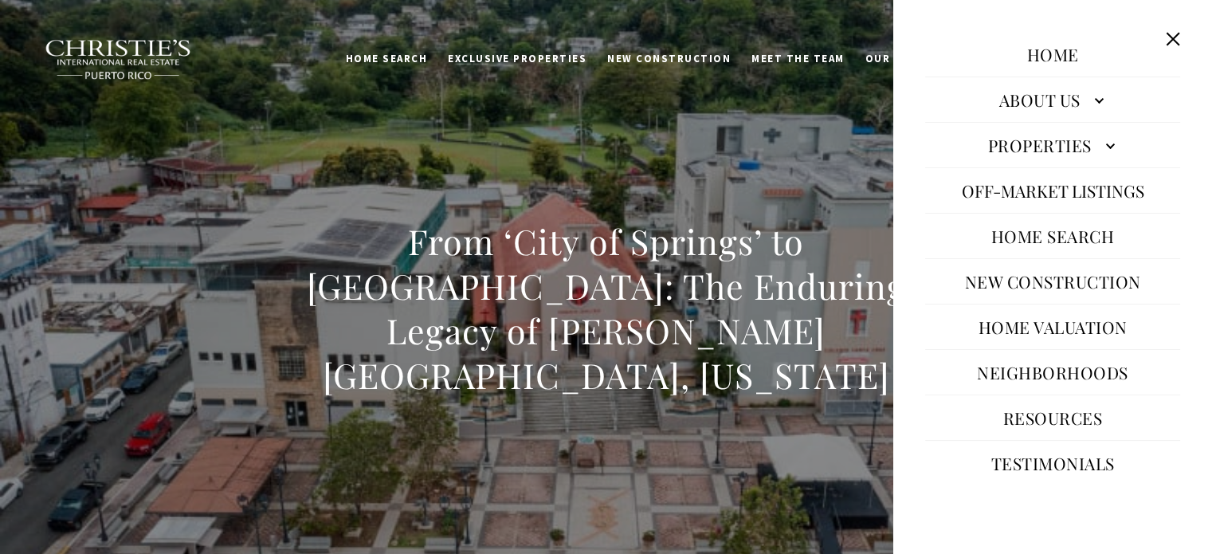
click at [1062, 422] on link "Resources" at bounding box center [1053, 417] width 116 height 38
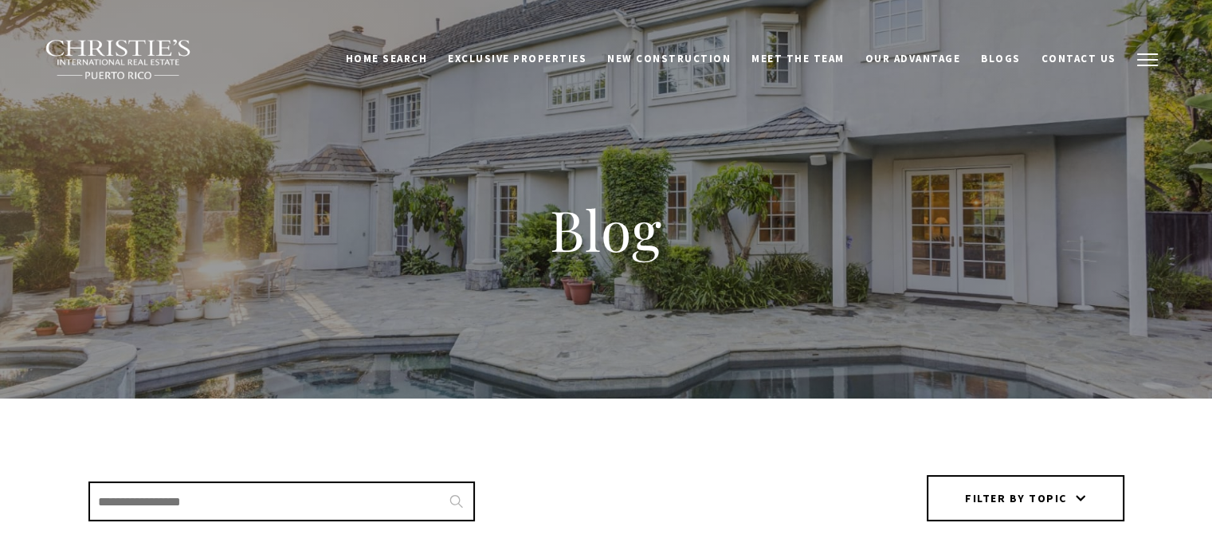
click at [1153, 41] on button "button" at bounding box center [1147, 60] width 41 height 46
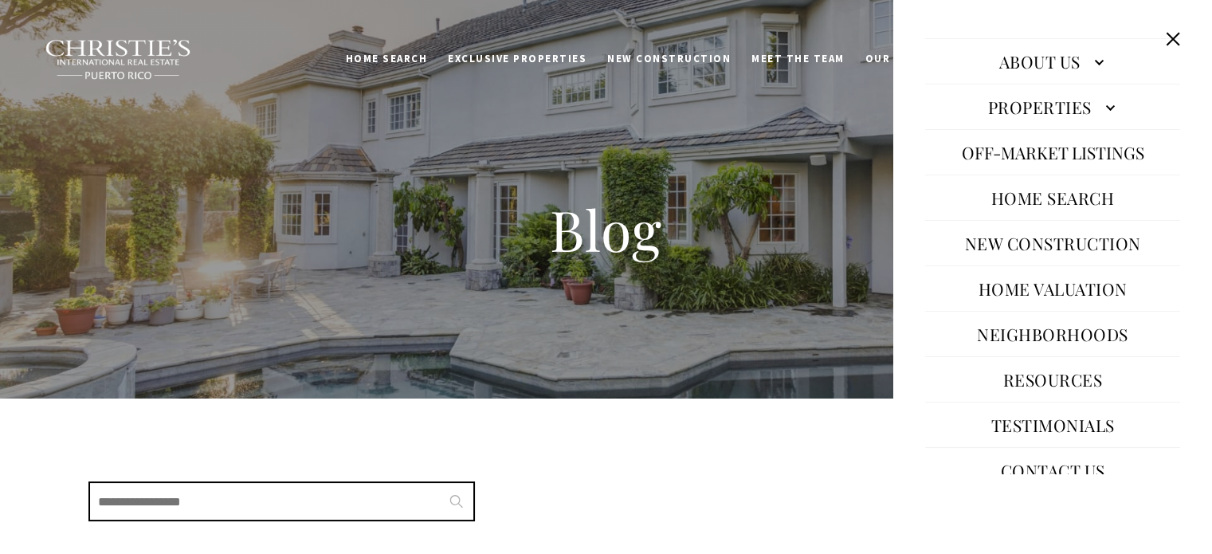
scroll to position [55, 0]
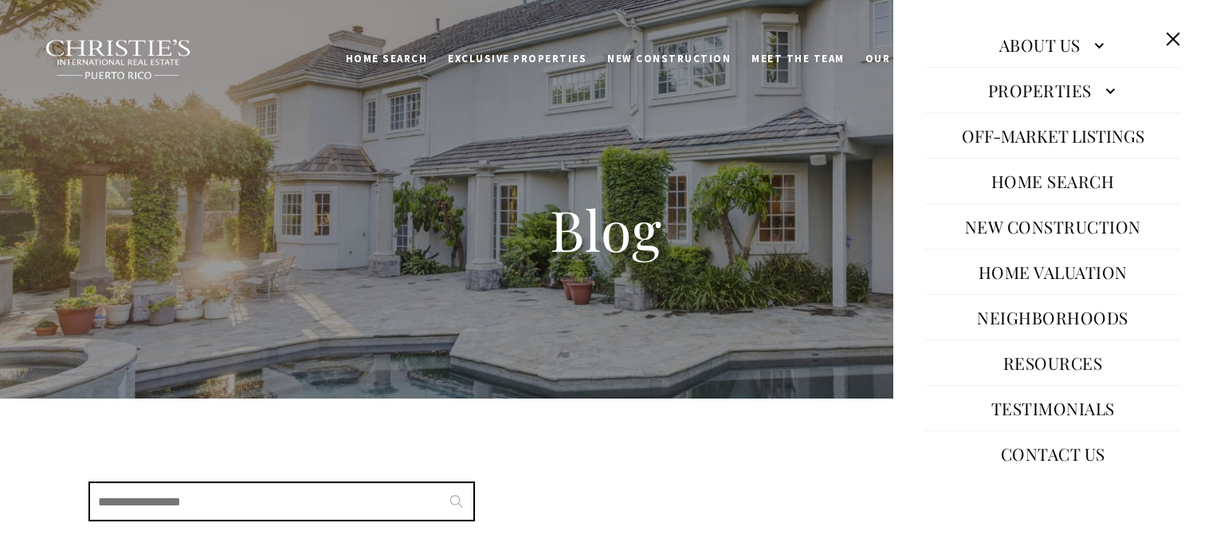
click at [1052, 458] on link "Contact Us" at bounding box center [1053, 453] width 120 height 38
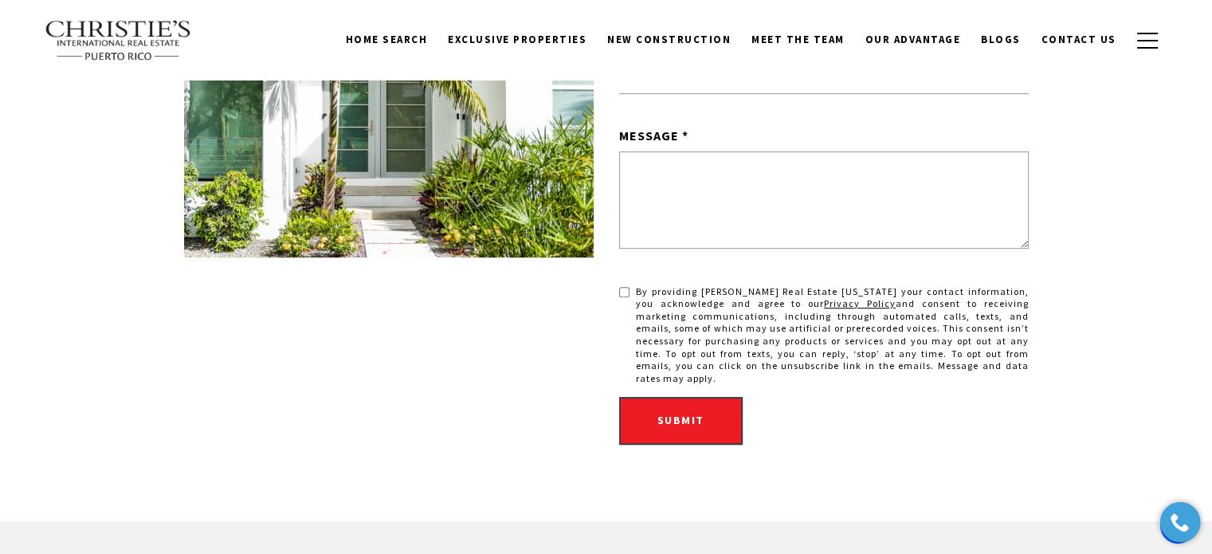
scroll to position [367, 0]
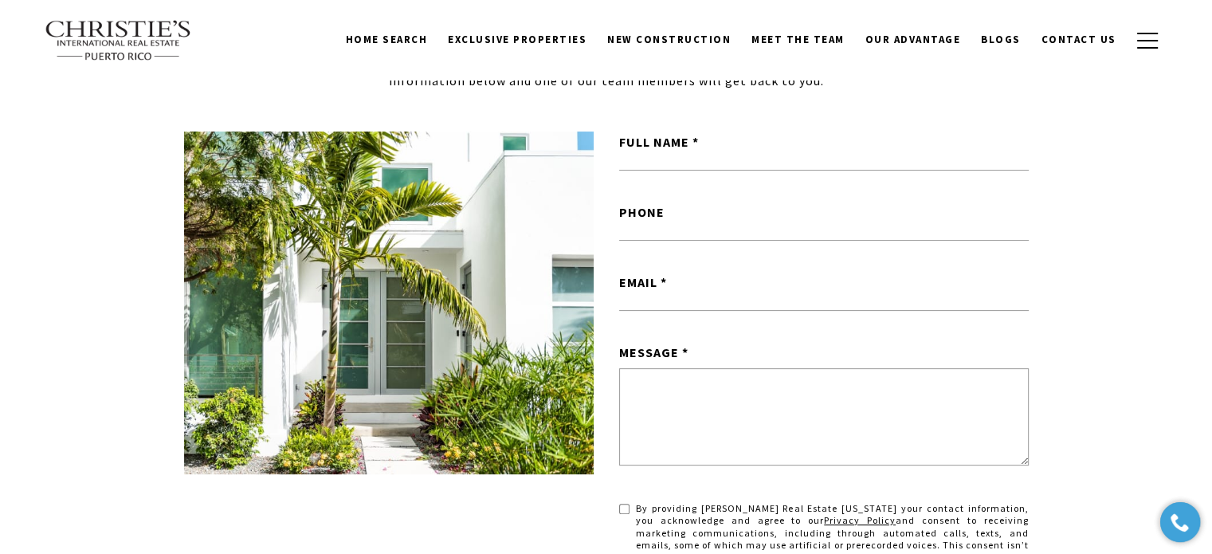
click at [67, 326] on div "Submit a Message We're a top-rated team, with a wealth of knowledge in the area…" at bounding box center [606, 324] width 1212 height 827
